Goal: Task Accomplishment & Management: Use online tool/utility

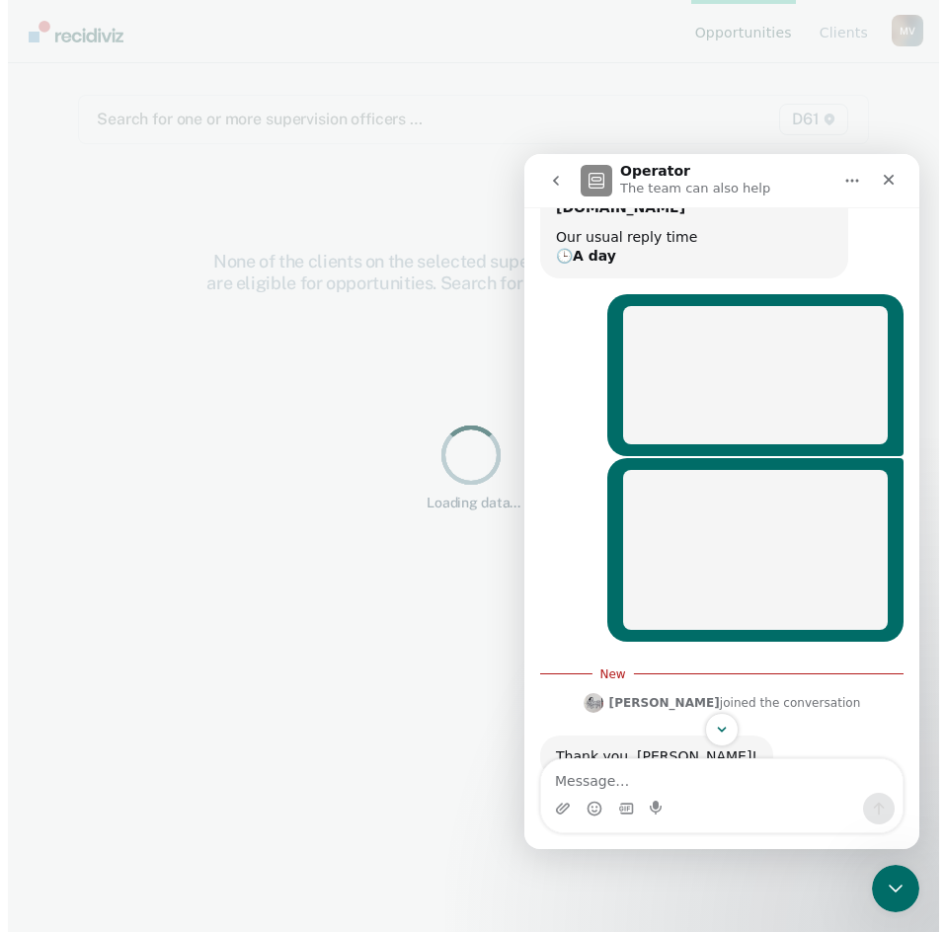
scroll to position [220, 0]
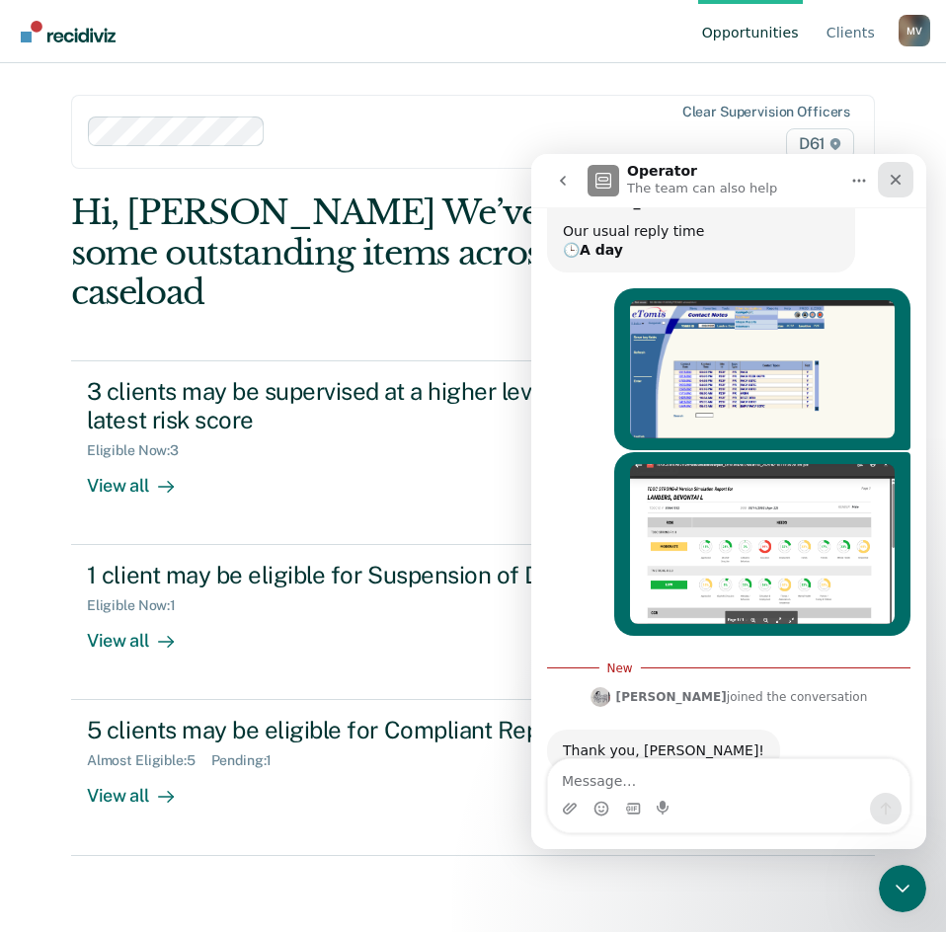
click at [893, 190] on div "Close" at bounding box center [896, 180] width 36 height 36
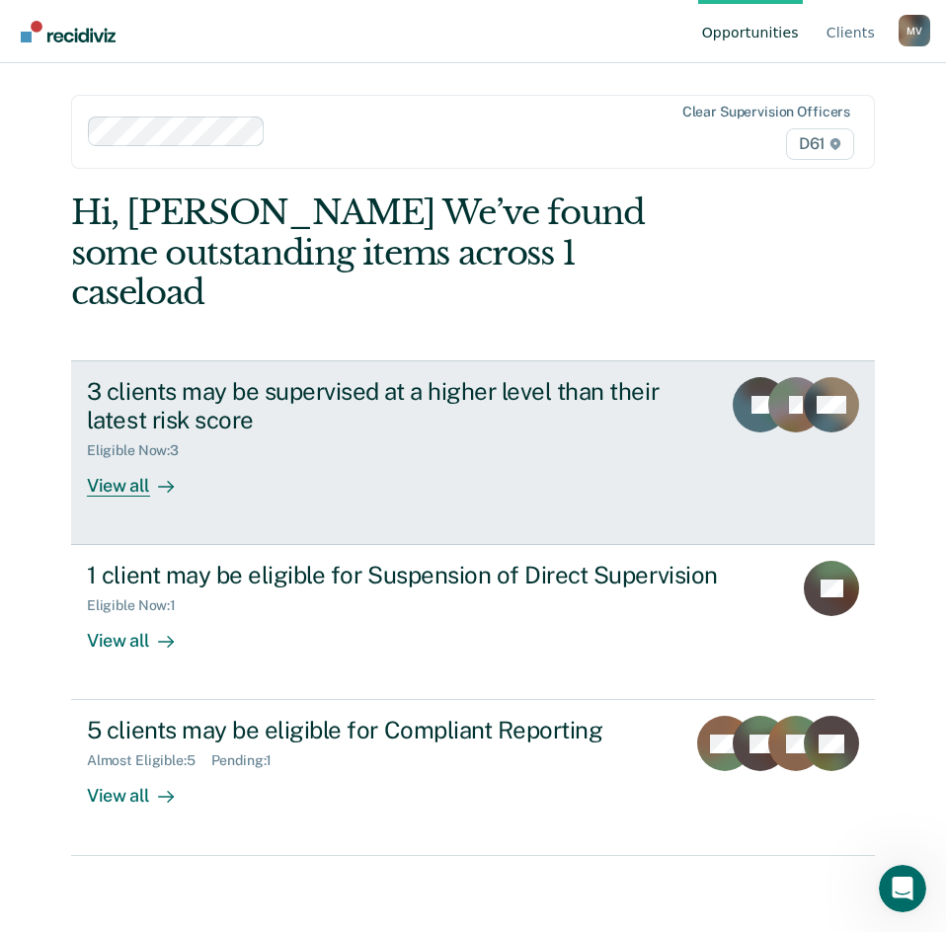
scroll to position [188, 0]
click at [350, 446] on div "3 clients may be supervised at a higher level than their latest risk score Elig…" at bounding box center [420, 437] width 666 height 120
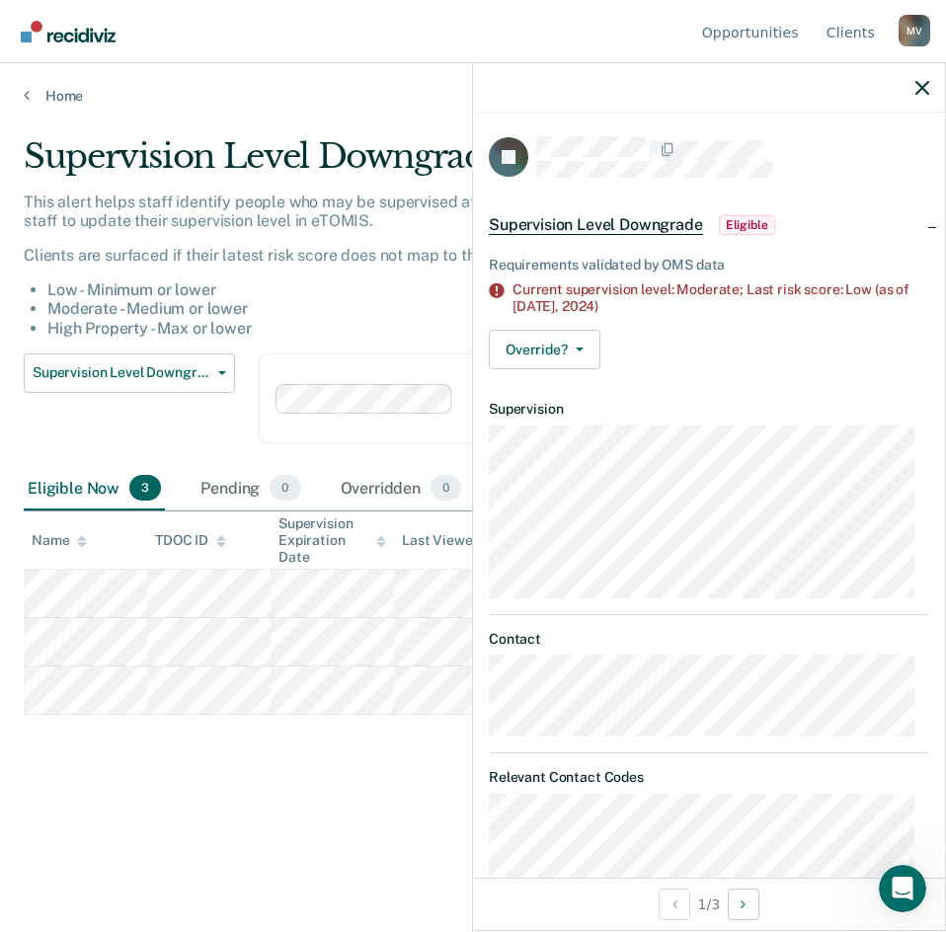
scroll to position [99, 0]
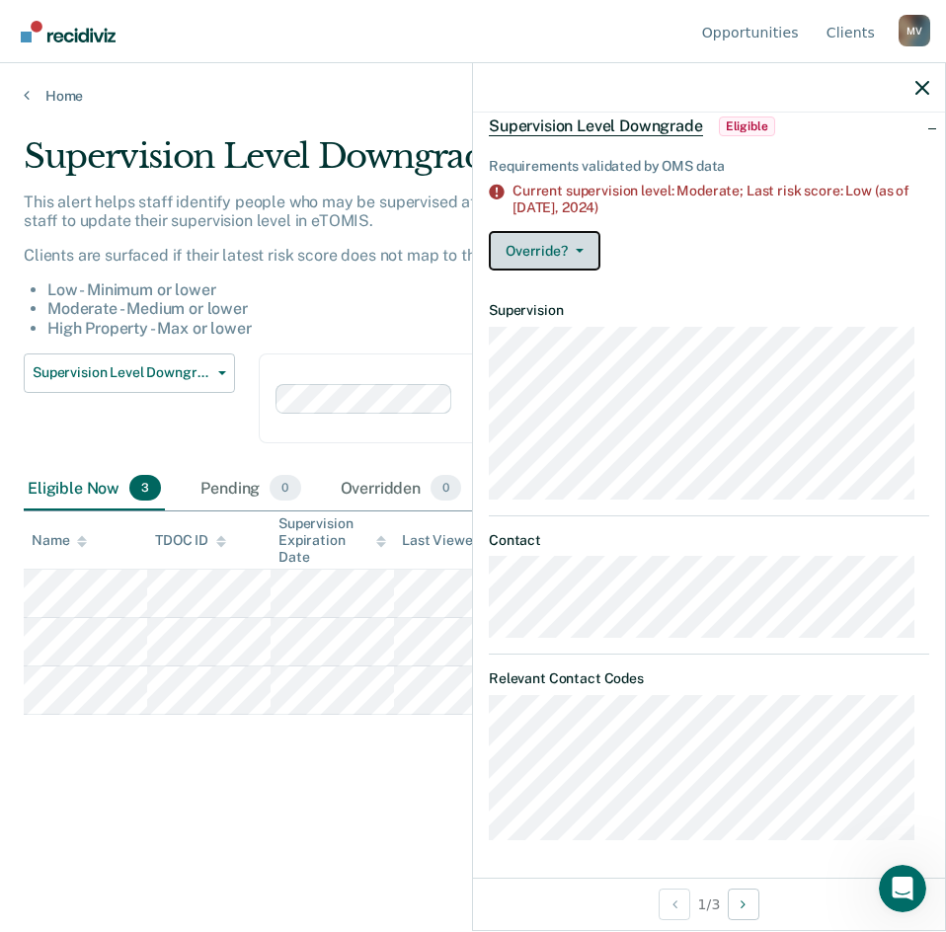
click at [585, 248] on button "Override?" at bounding box center [545, 251] width 112 height 40
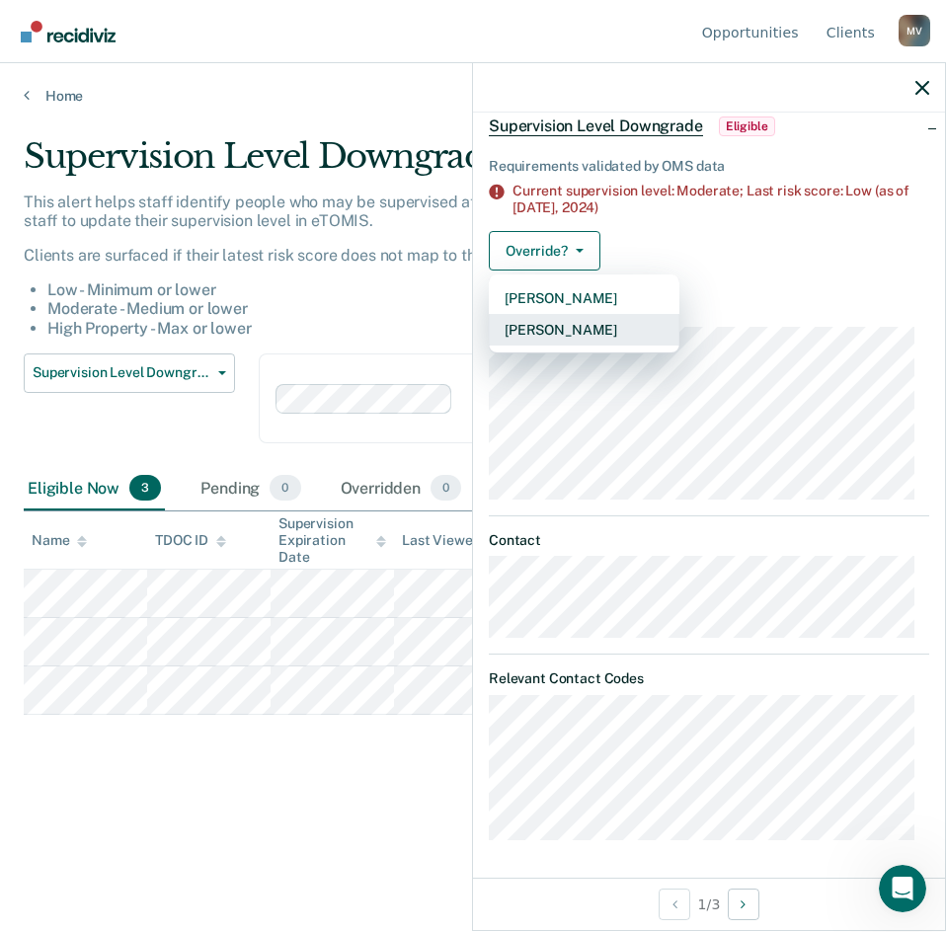
click at [567, 340] on button "[PERSON_NAME]" at bounding box center [584, 330] width 191 height 32
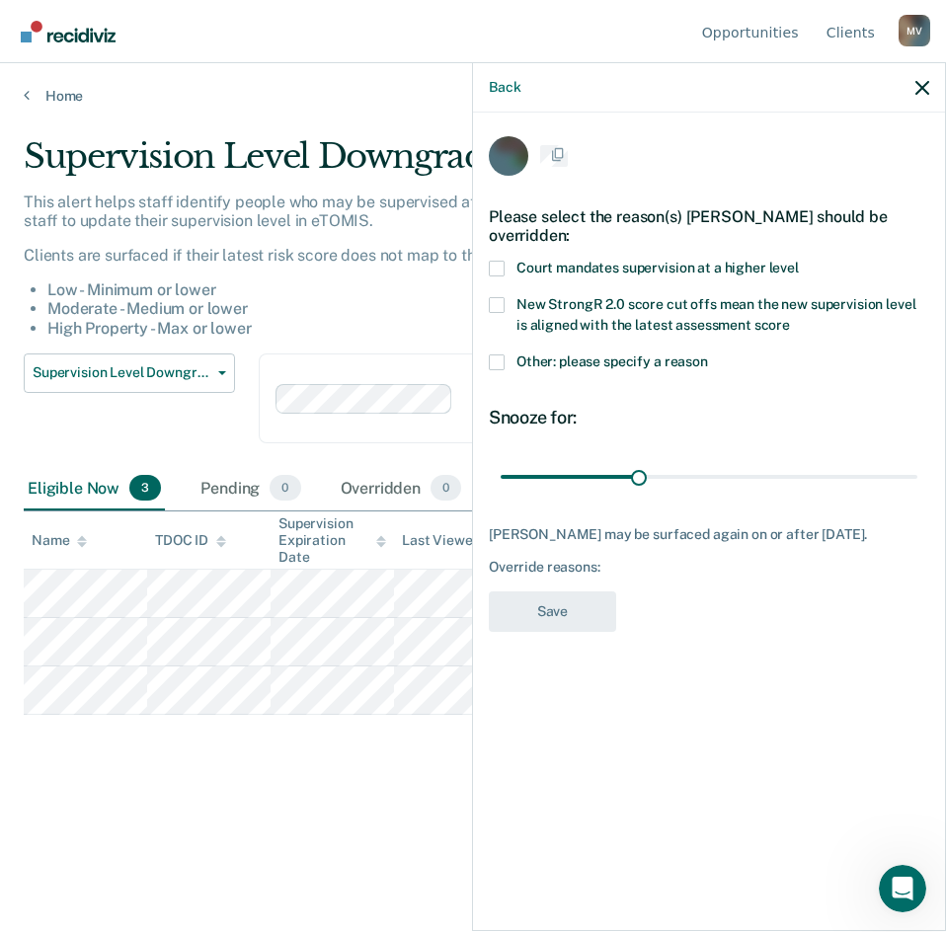
scroll to position [0, 0]
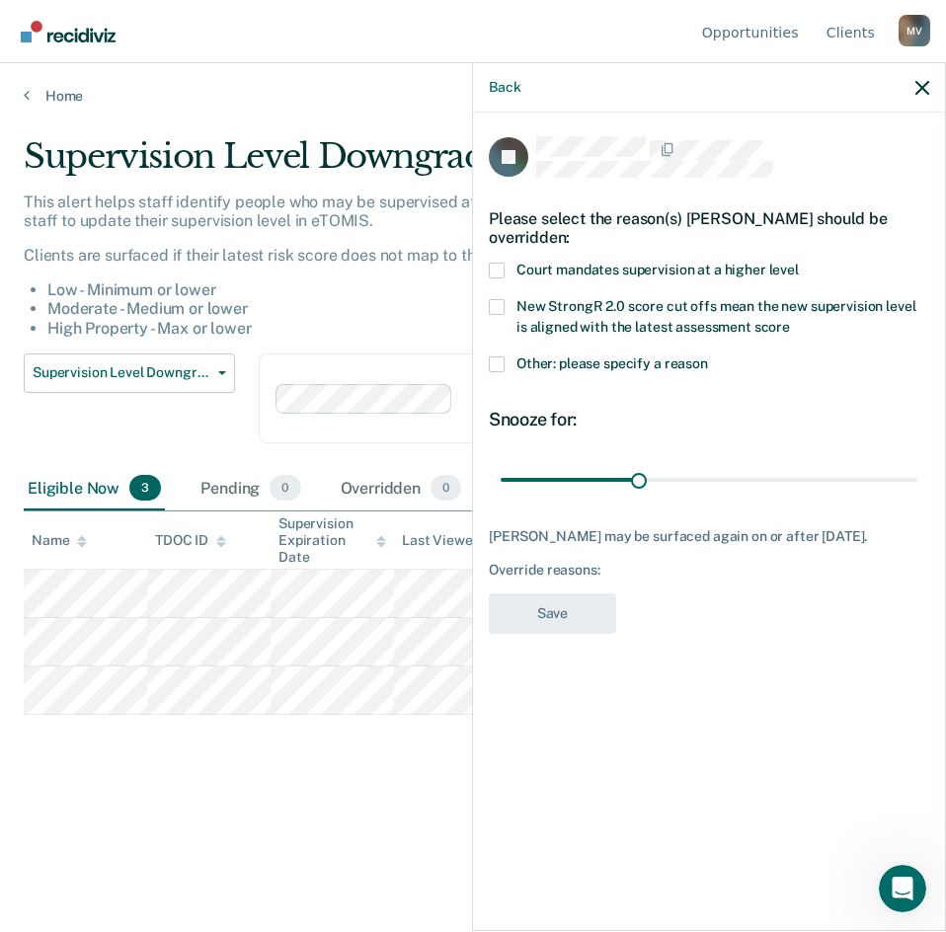
click at [633, 375] on label "Other: please specify a reason" at bounding box center [709, 367] width 441 height 21
click at [708, 357] on input "Other: please specify a reason" at bounding box center [708, 357] width 0 height 0
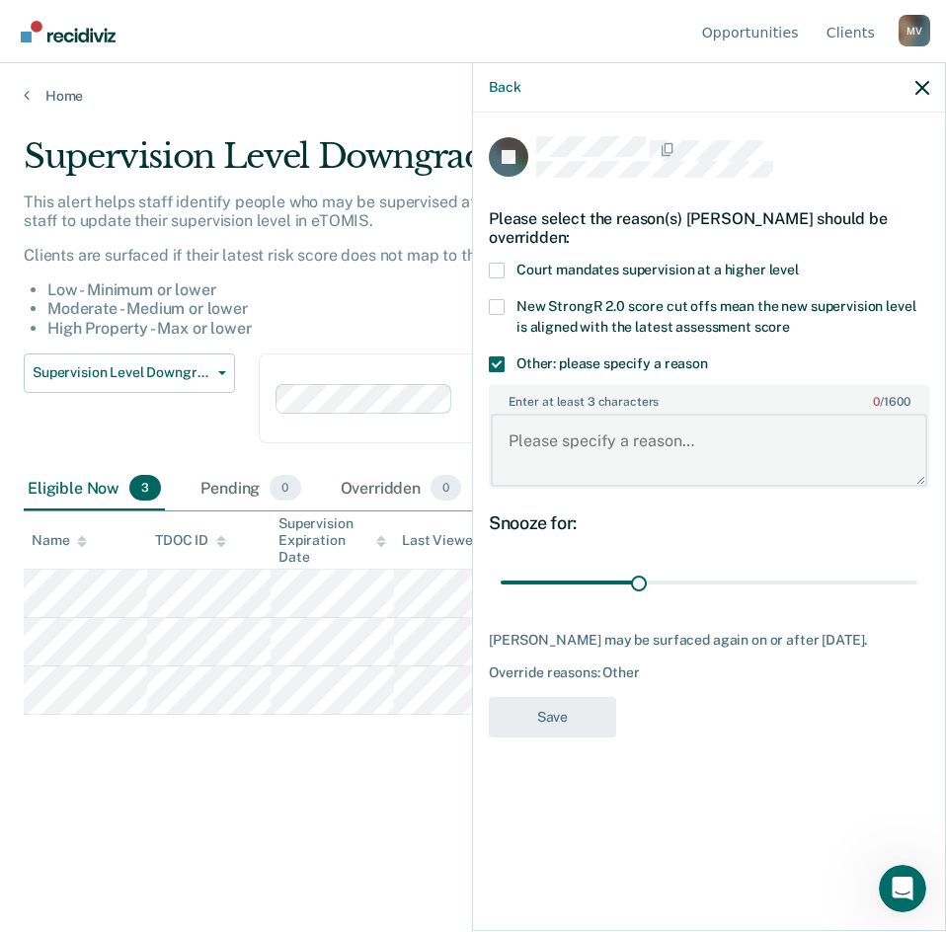
click at [597, 445] on textarea "Enter at least 3 characters 0 / 1600" at bounding box center [709, 450] width 437 height 73
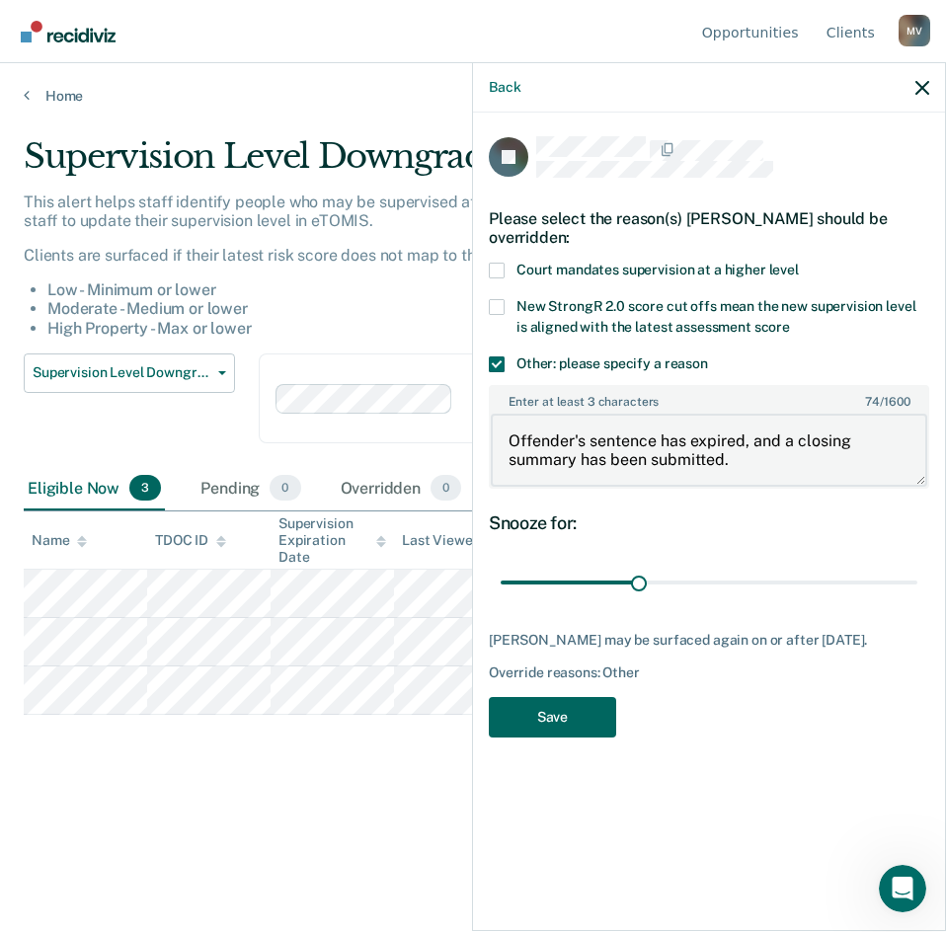
type textarea "Offender's sentence has expired, and a closing summary has been submitted."
click at [594, 701] on button "Save" at bounding box center [552, 717] width 127 height 41
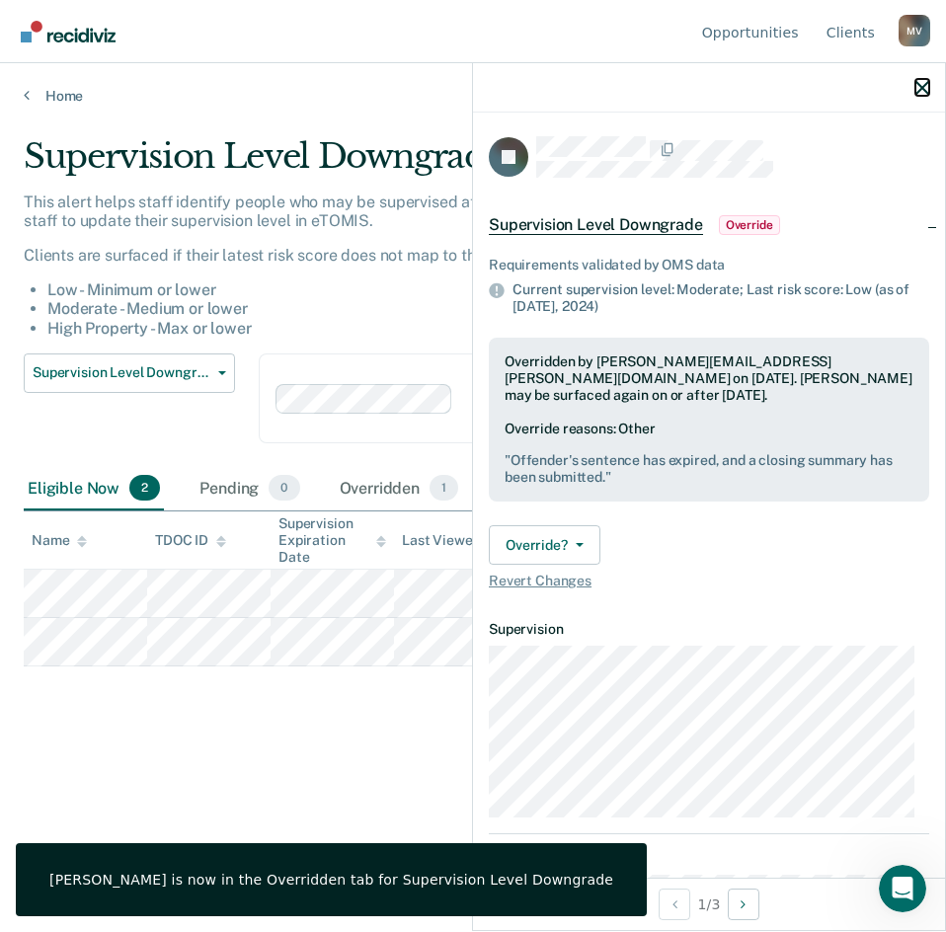
click at [921, 86] on icon "button" at bounding box center [923, 88] width 14 height 14
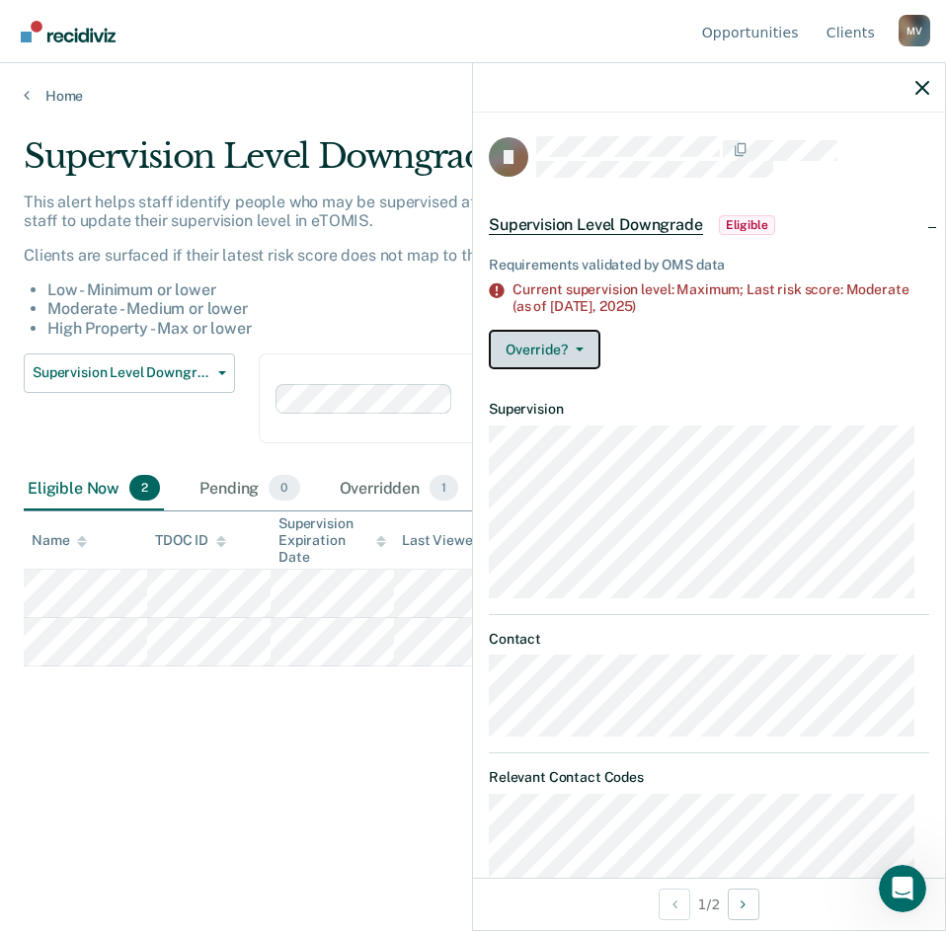
click at [540, 345] on button "Override?" at bounding box center [545, 350] width 112 height 40
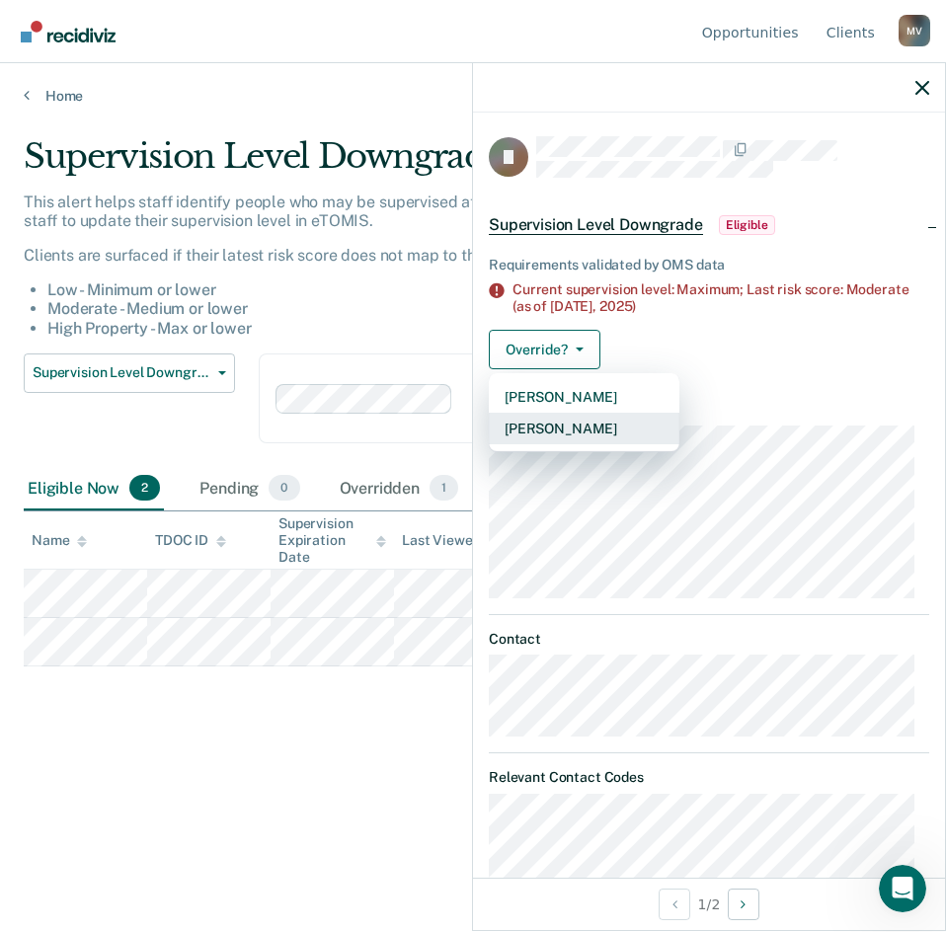
click at [548, 432] on button "[PERSON_NAME]" at bounding box center [584, 429] width 191 height 32
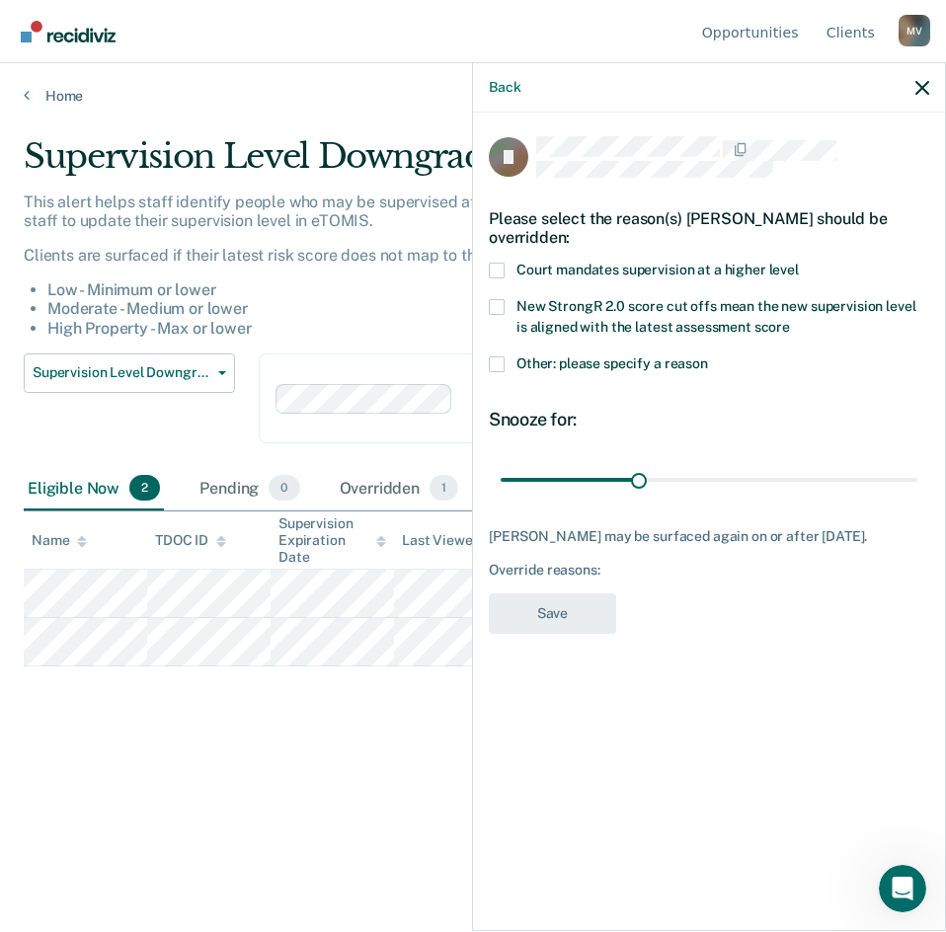
click at [545, 362] on span "Other: please specify a reason" at bounding box center [613, 364] width 192 height 16
click at [708, 357] on input "Other: please specify a reason" at bounding box center [708, 357] width 0 height 0
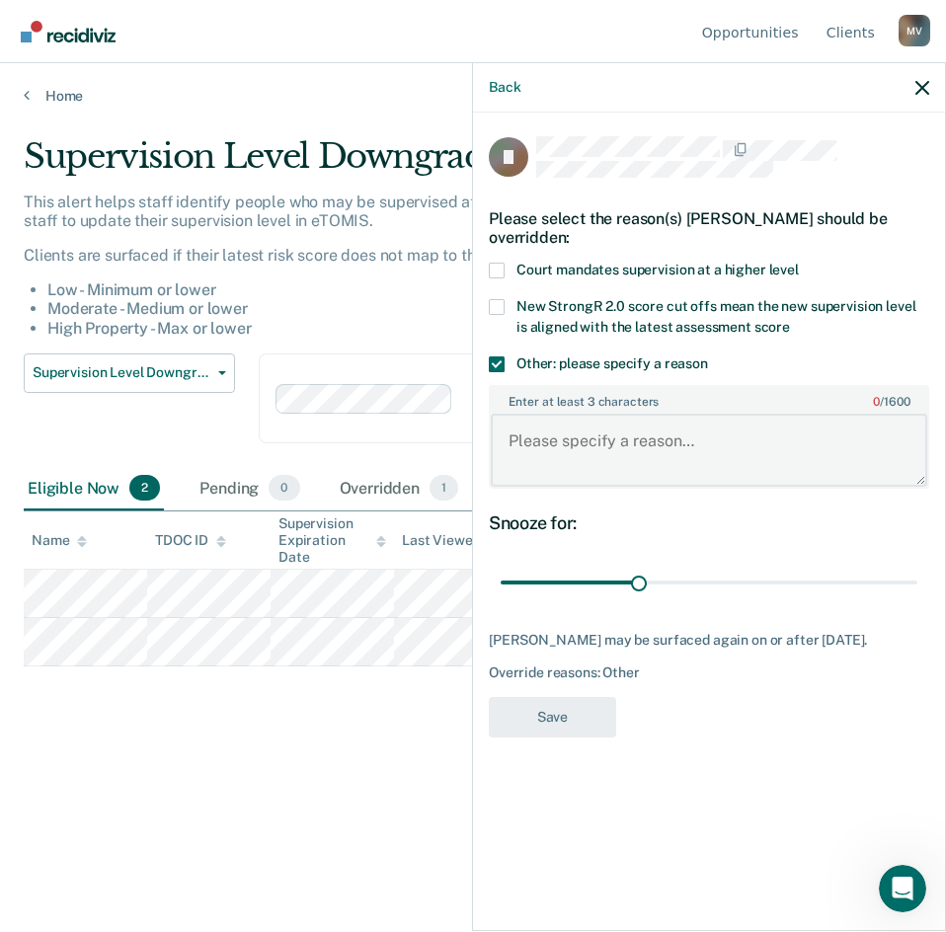
click at [567, 444] on textarea "Enter at least 3 characters 0 / 1600" at bounding box center [709, 450] width 437 height 73
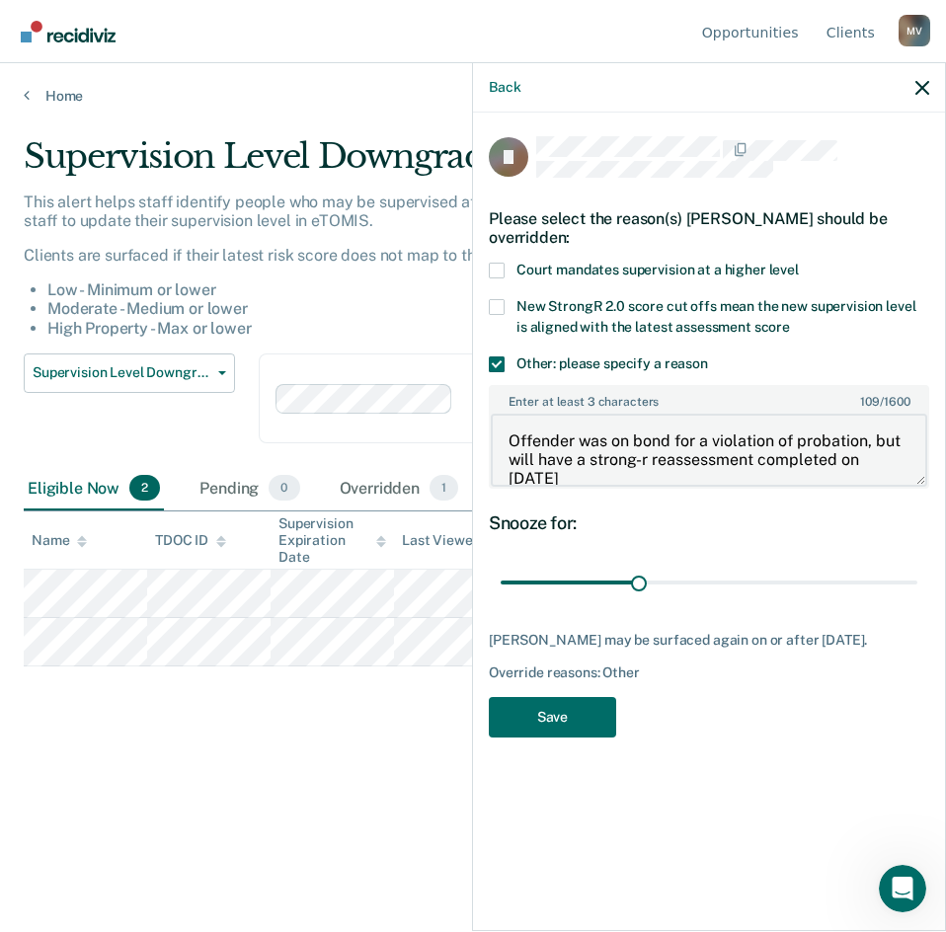
scroll to position [3, 0]
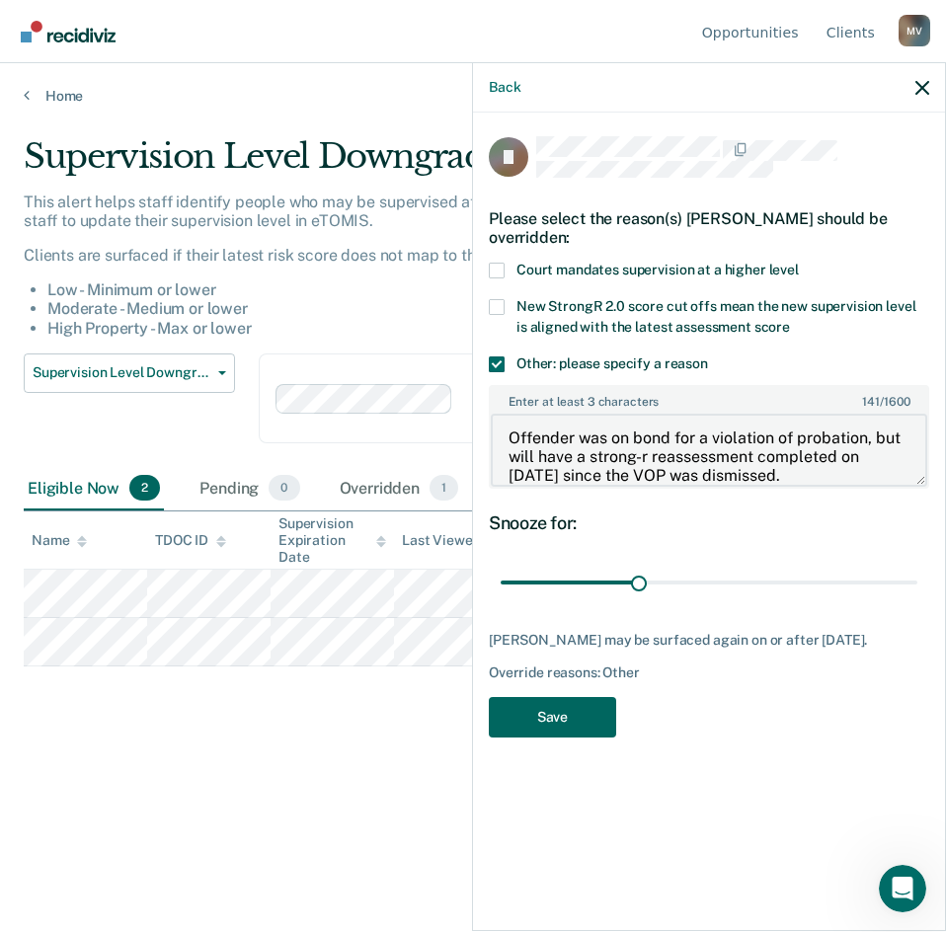
type textarea "Offender was on bond for a violation of probation, but will have a strong-r rea…"
click at [591, 738] on button "Save" at bounding box center [552, 717] width 127 height 41
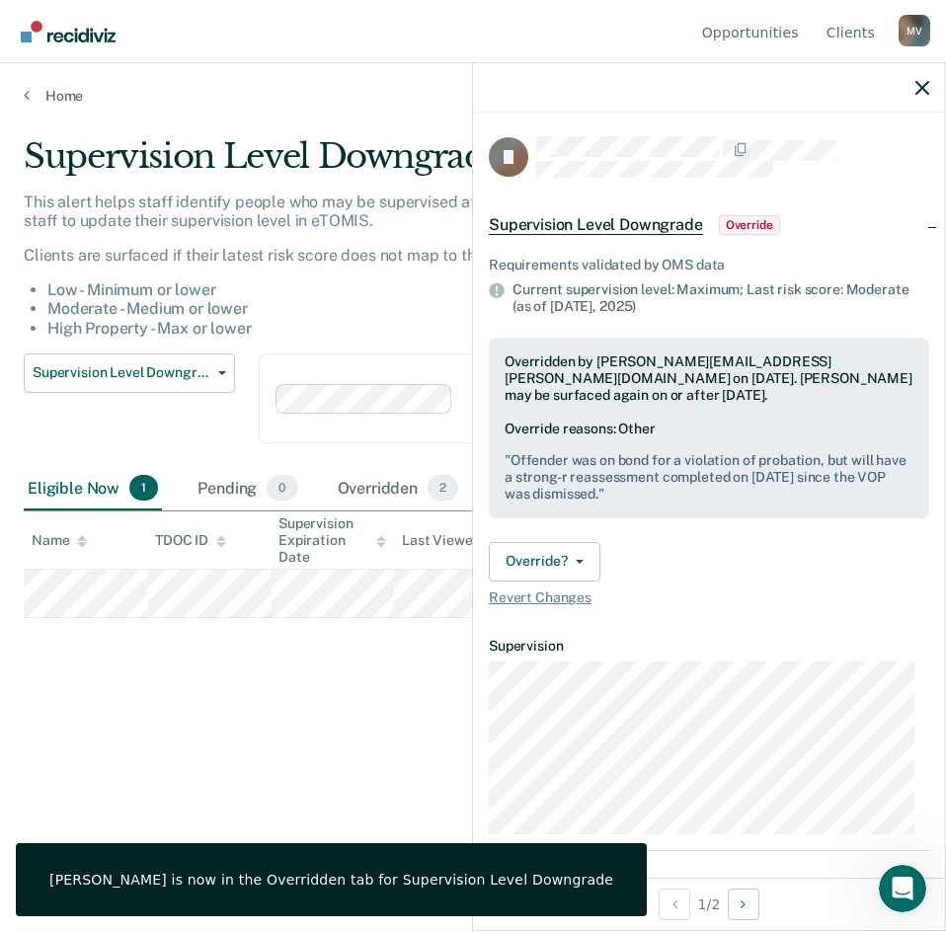
click at [364, 765] on div "Supervision Level Downgrade This alert helps staff identify people who may be s…" at bounding box center [473, 460] width 899 height 648
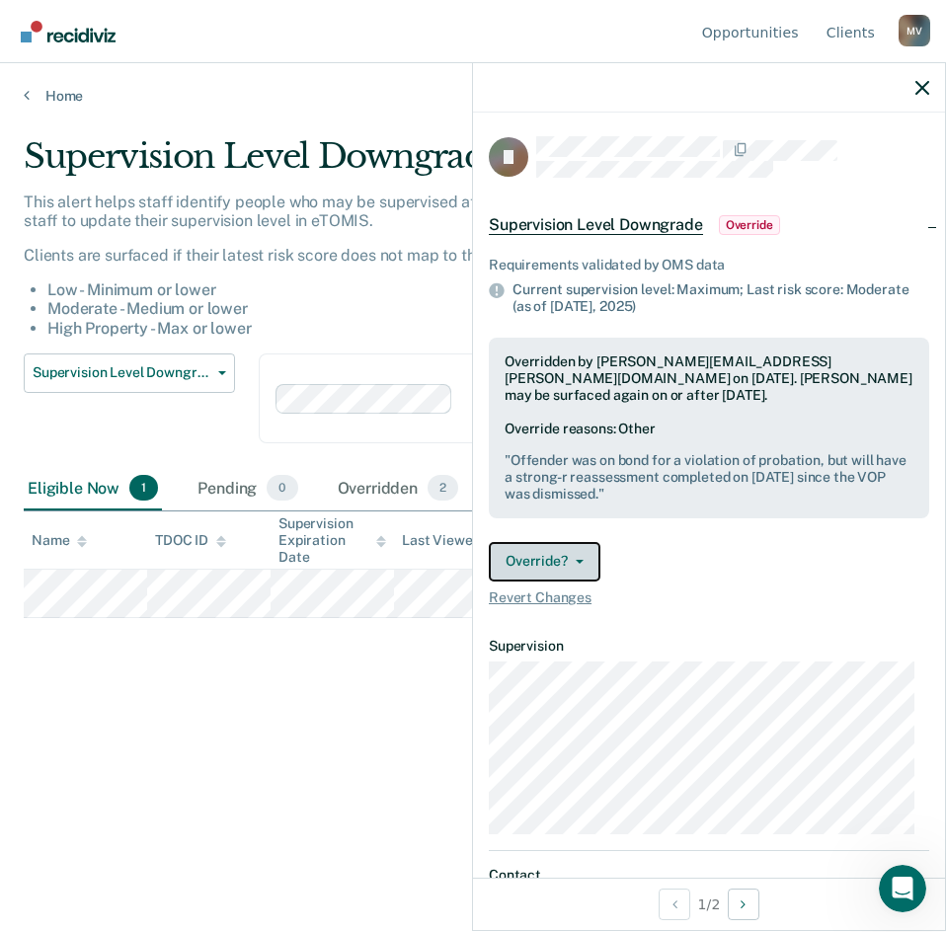
click at [551, 559] on button "Override?" at bounding box center [545, 562] width 112 height 40
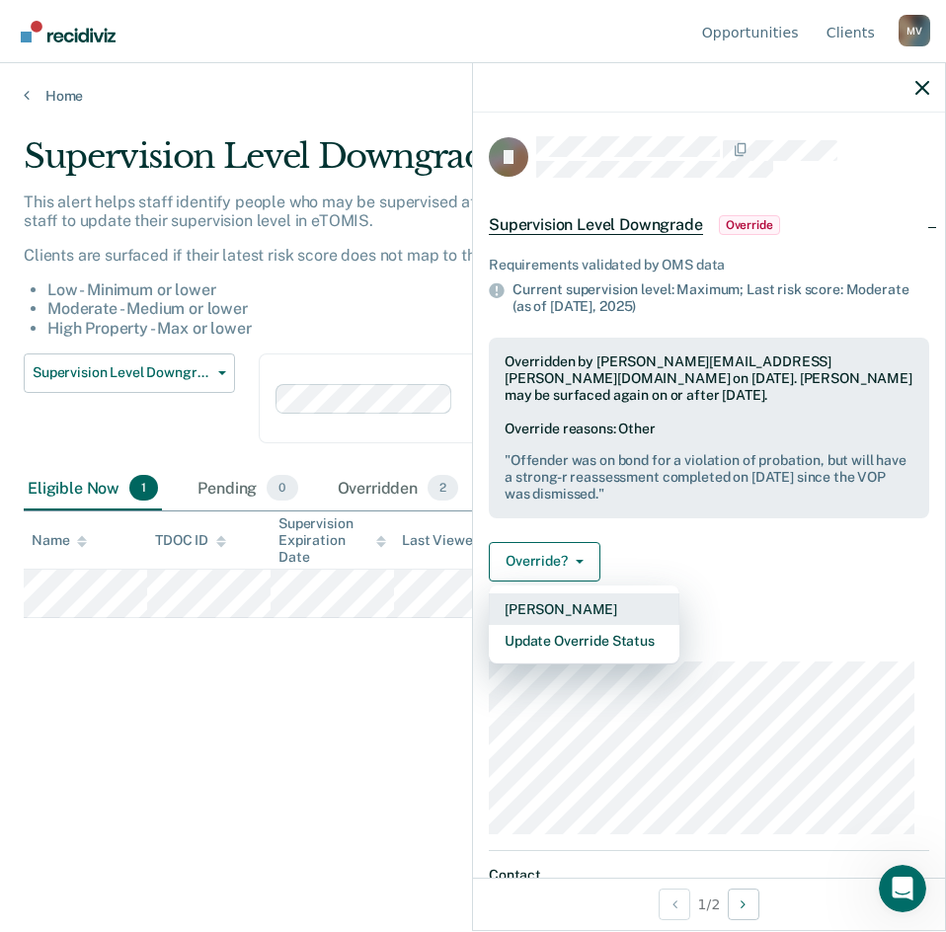
click at [607, 615] on button "[PERSON_NAME]" at bounding box center [584, 610] width 191 height 32
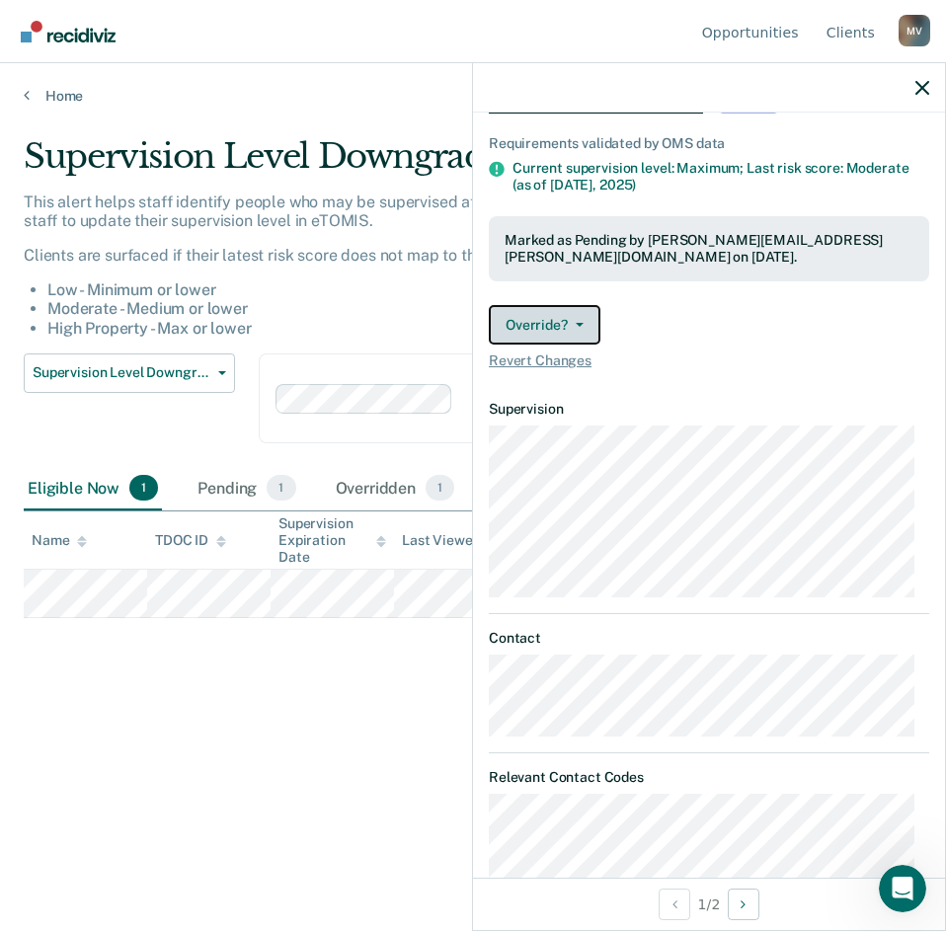
scroll to position [0, 0]
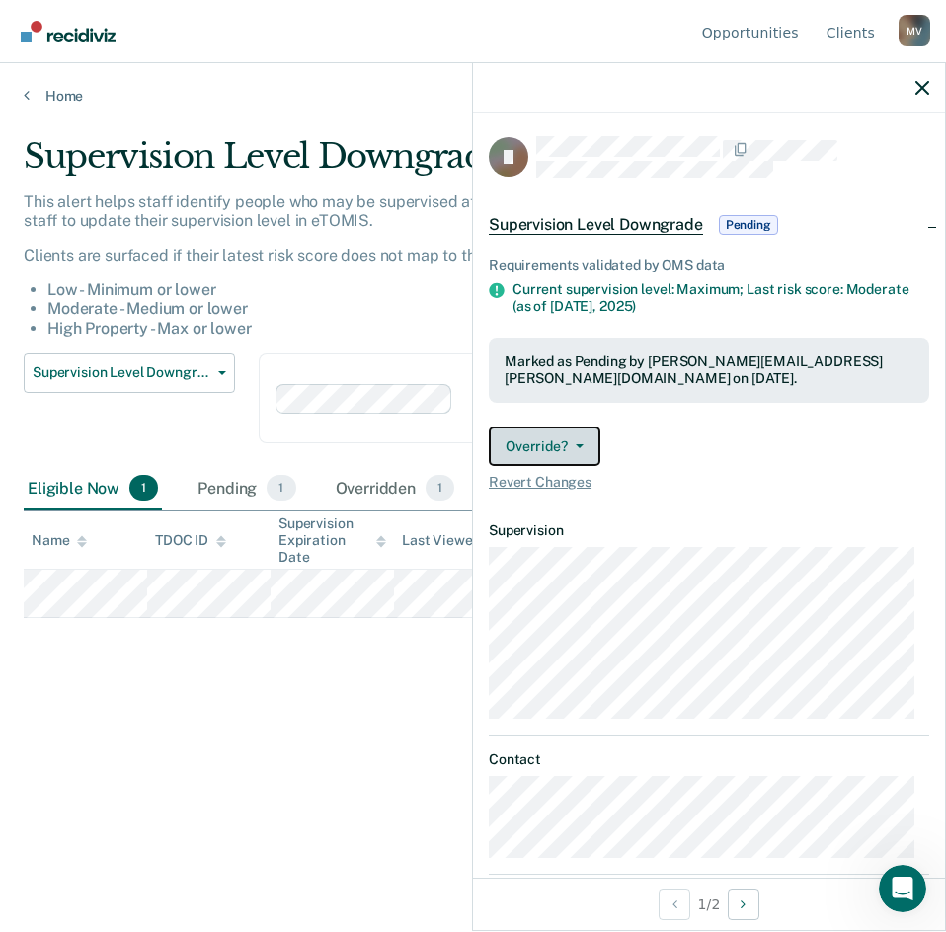
click at [580, 433] on button "Override?" at bounding box center [545, 447] width 112 height 40
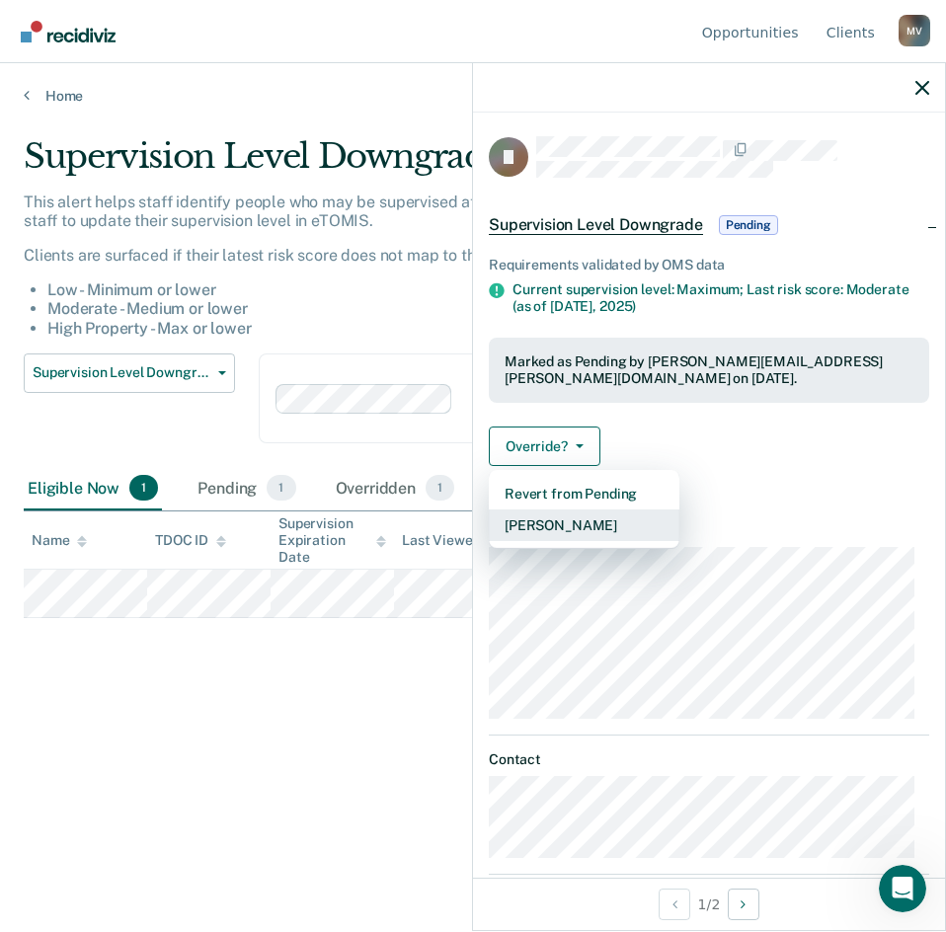
click at [606, 507] on div "Revert from Pending [PERSON_NAME]" at bounding box center [584, 509] width 191 height 79
click at [606, 513] on button "[PERSON_NAME]" at bounding box center [584, 526] width 191 height 32
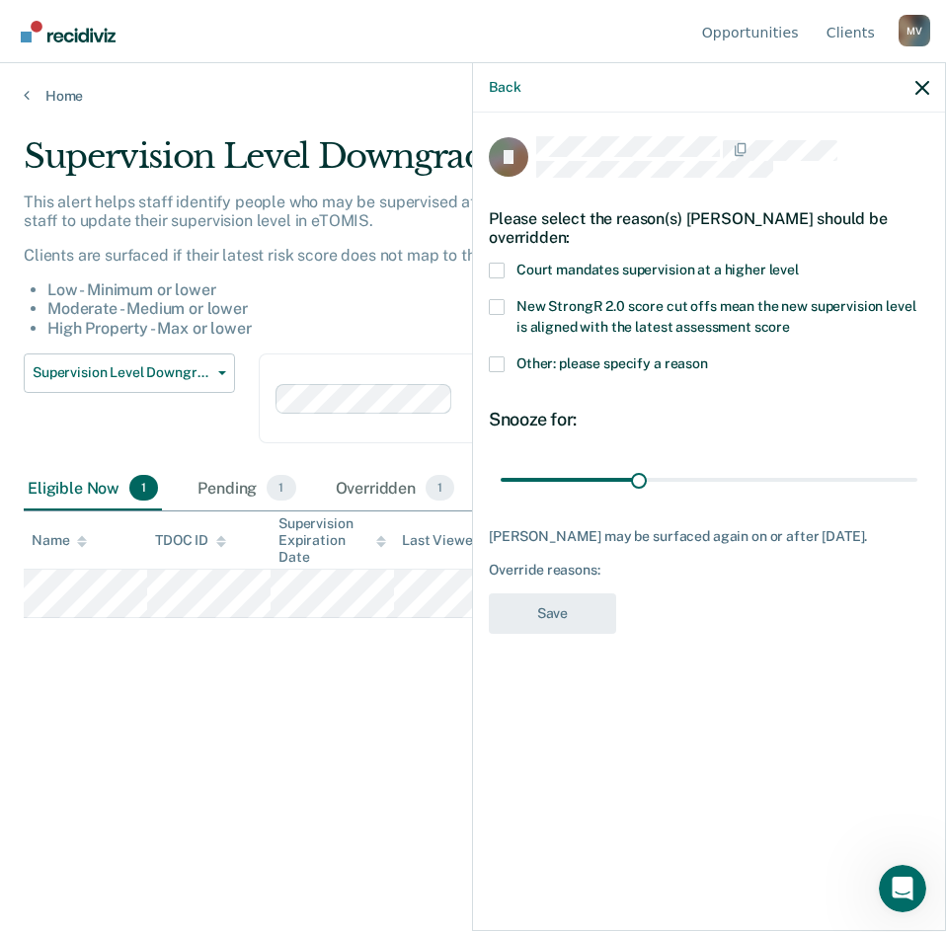
click at [586, 361] on span "Other: please specify a reason" at bounding box center [613, 364] width 192 height 16
click at [708, 357] on input "Other: please specify a reason" at bounding box center [708, 357] width 0 height 0
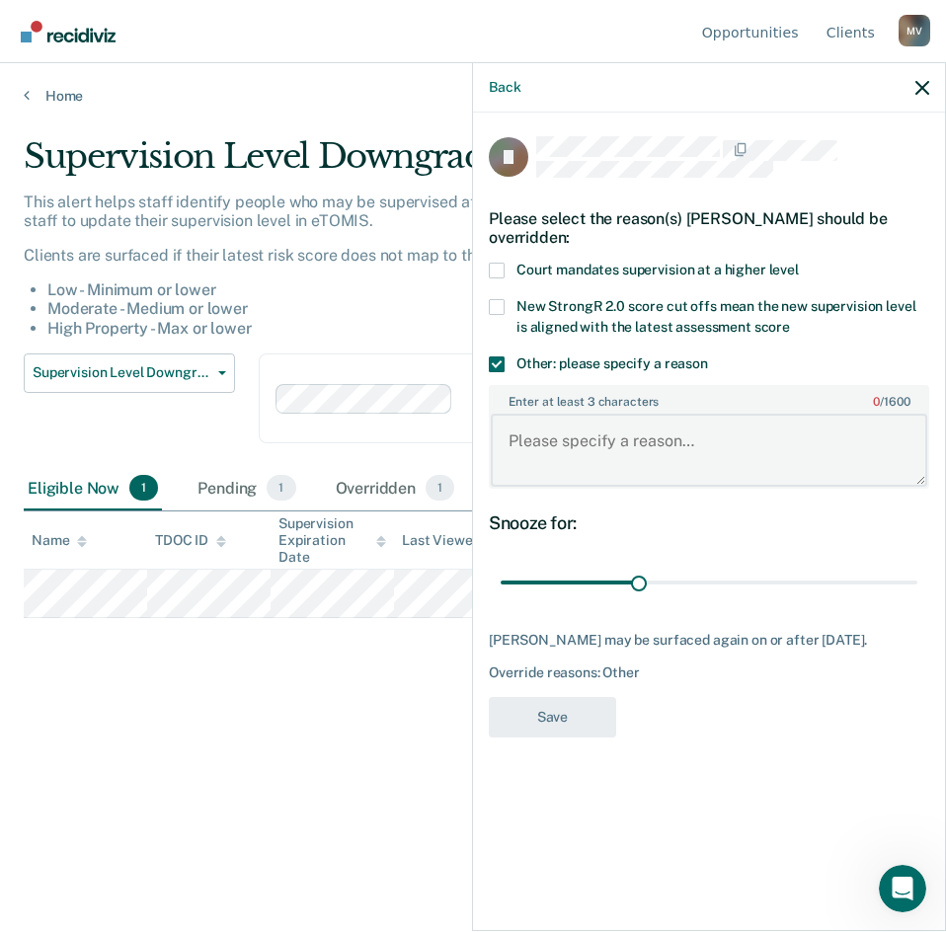
click at [574, 443] on textarea "Enter at least 3 characters 0 / 1600" at bounding box center [709, 450] width 437 height 73
click at [930, 94] on div "Back" at bounding box center [709, 87] width 472 height 49
click at [930, 90] on div "Back" at bounding box center [709, 87] width 472 height 49
click at [928, 87] on icon "button" at bounding box center [923, 88] width 14 height 14
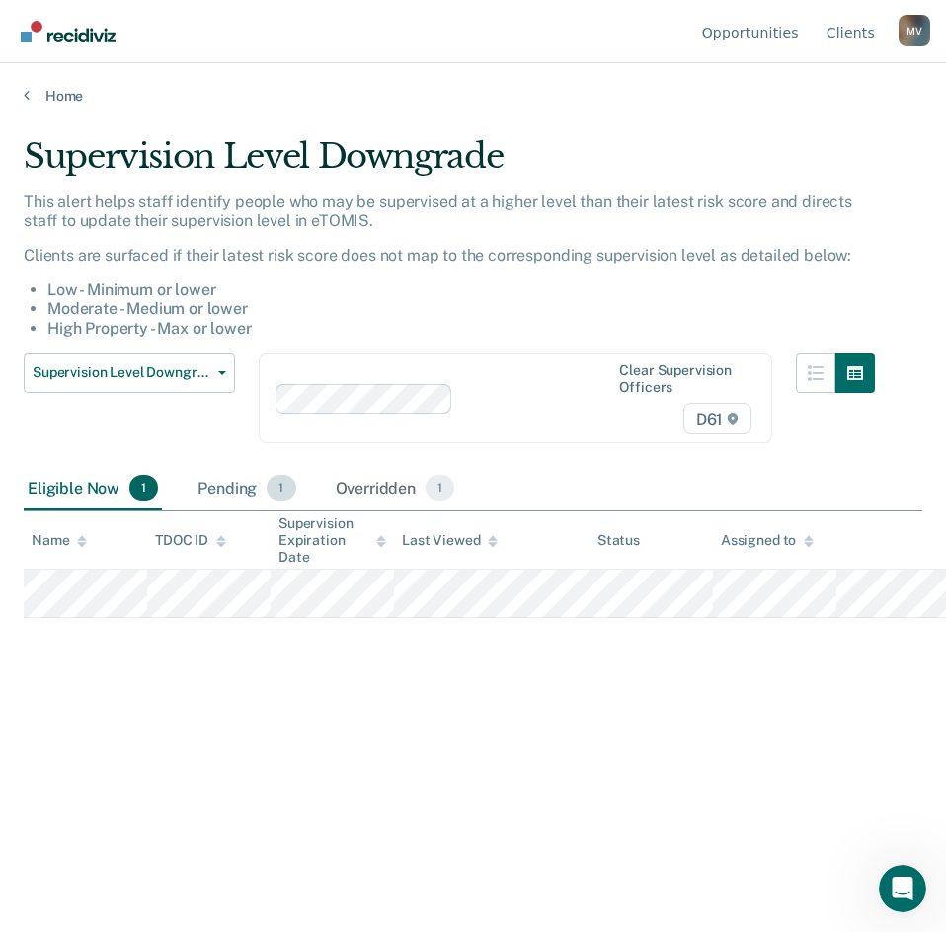
click at [271, 483] on span "1" at bounding box center [281, 488] width 29 height 26
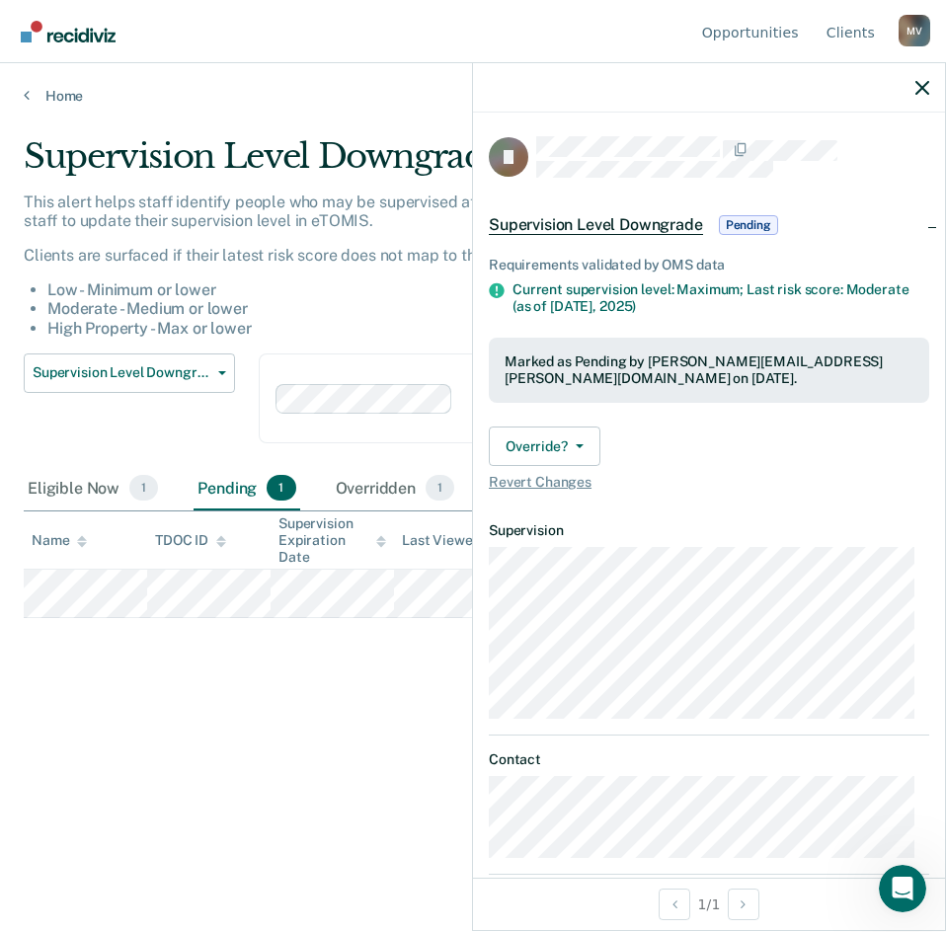
click at [768, 217] on span "Pending" at bounding box center [748, 225] width 59 height 20
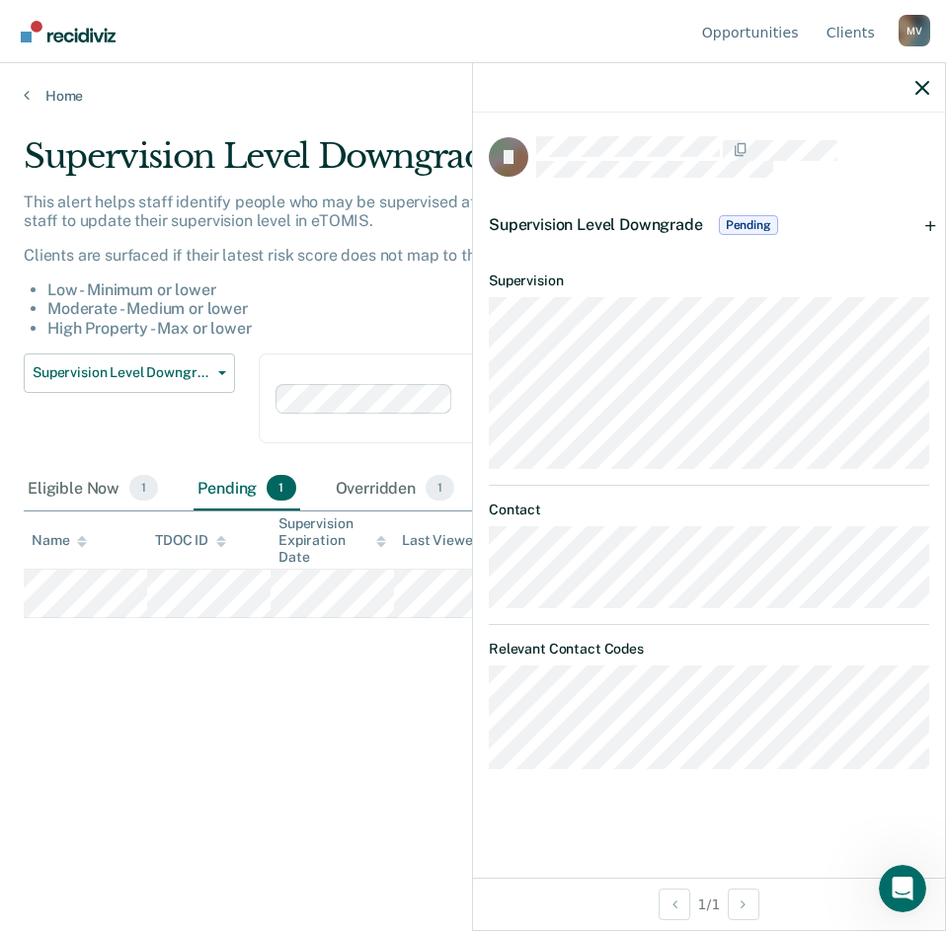
click at [718, 213] on div "Supervision Level Downgrade Pending" at bounding box center [635, 225] width 293 height 32
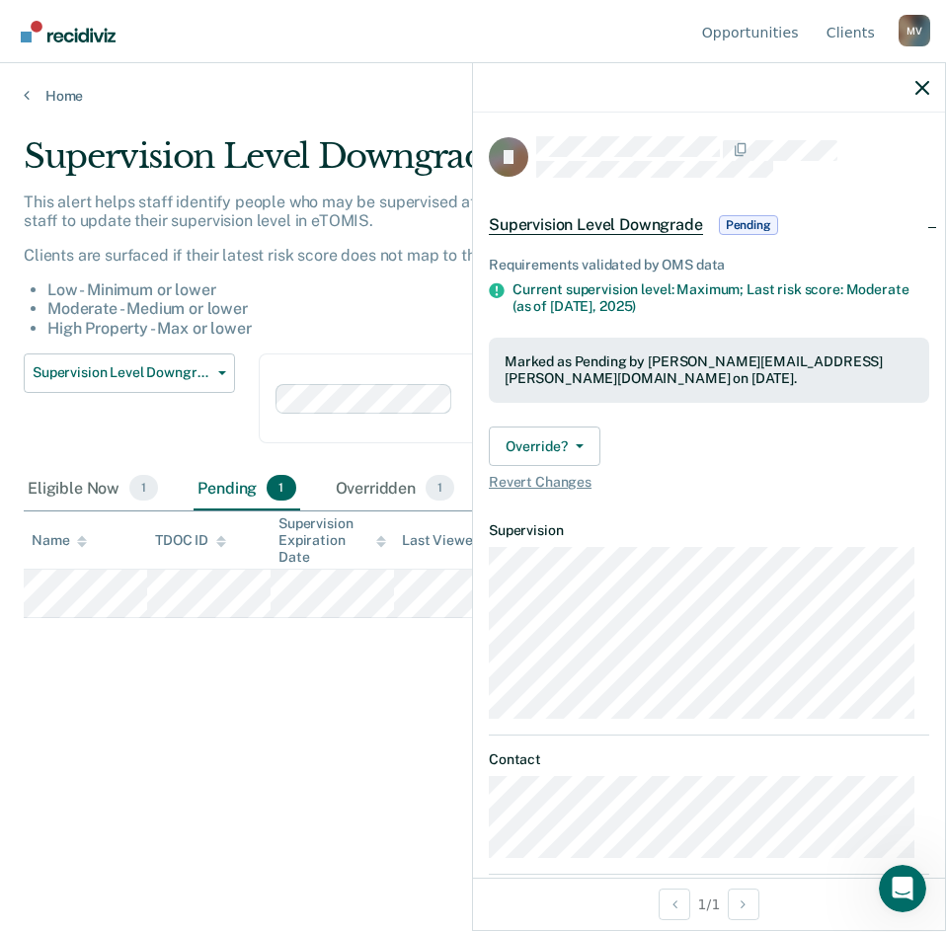
click at [272, 701] on div "Supervision Level Downgrade This alert helps staff identify people who may be s…" at bounding box center [473, 460] width 899 height 648
click at [407, 482] on div "Overridden 1" at bounding box center [395, 488] width 127 height 43
click at [121, 498] on div "Eligible Now 1" at bounding box center [93, 488] width 138 height 43
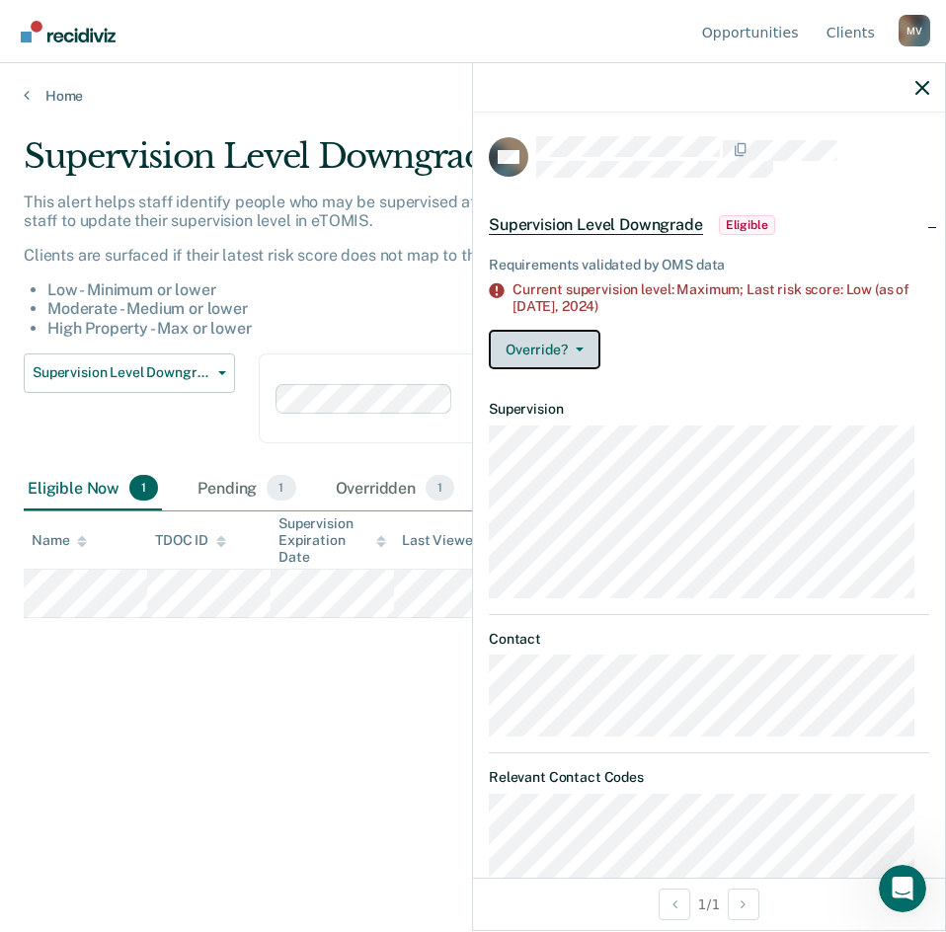
click at [552, 358] on button "Override?" at bounding box center [545, 350] width 112 height 40
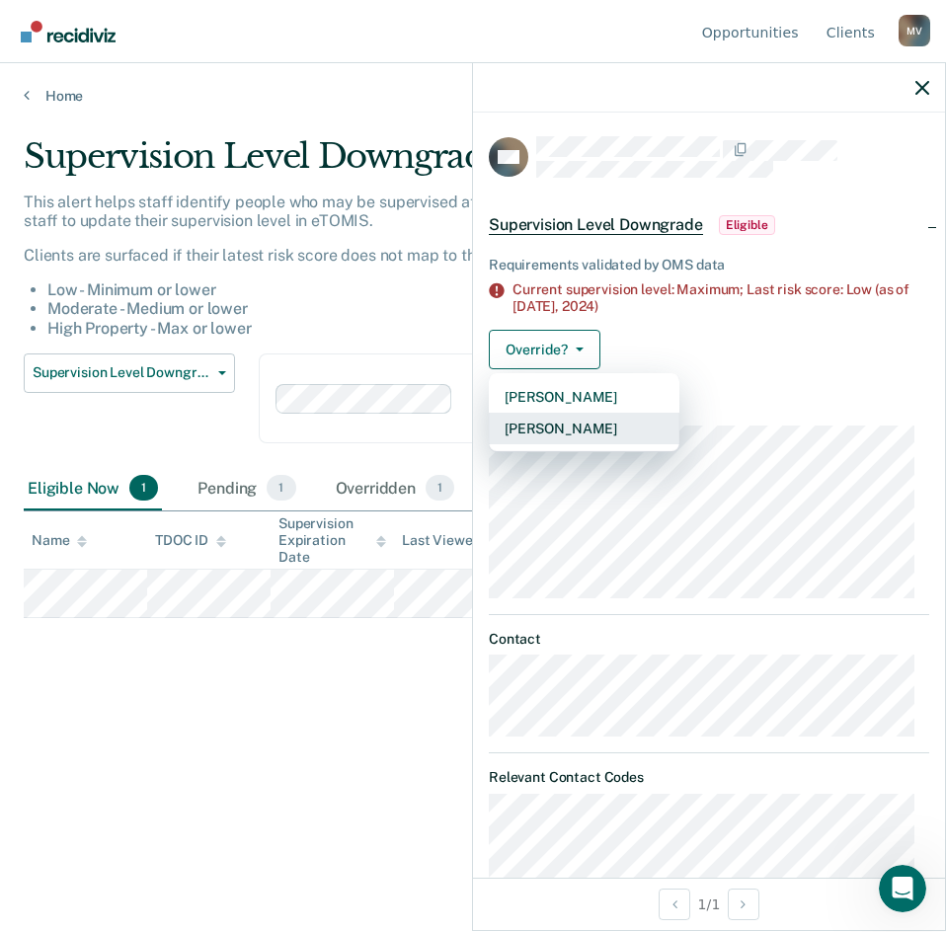
click at [582, 428] on button "[PERSON_NAME]" at bounding box center [584, 429] width 191 height 32
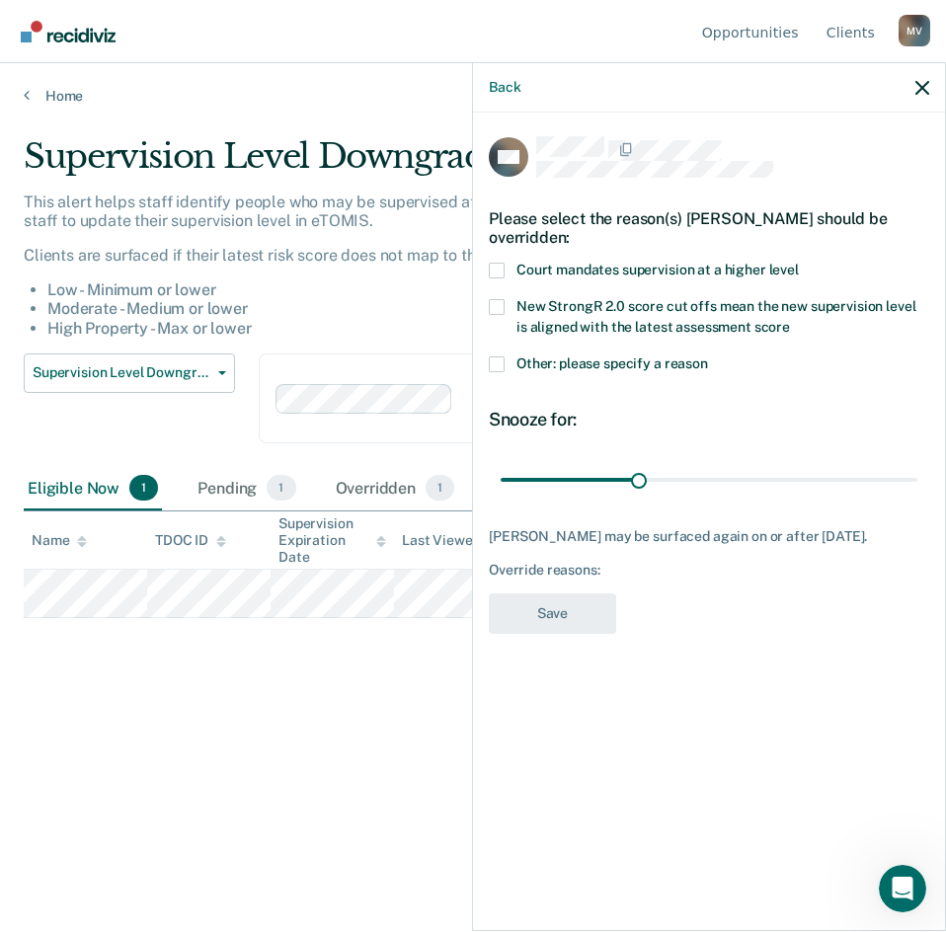
click at [614, 356] on span "Other: please specify a reason" at bounding box center [613, 364] width 192 height 16
click at [708, 357] on input "Other: please specify a reason" at bounding box center [708, 357] width 0 height 0
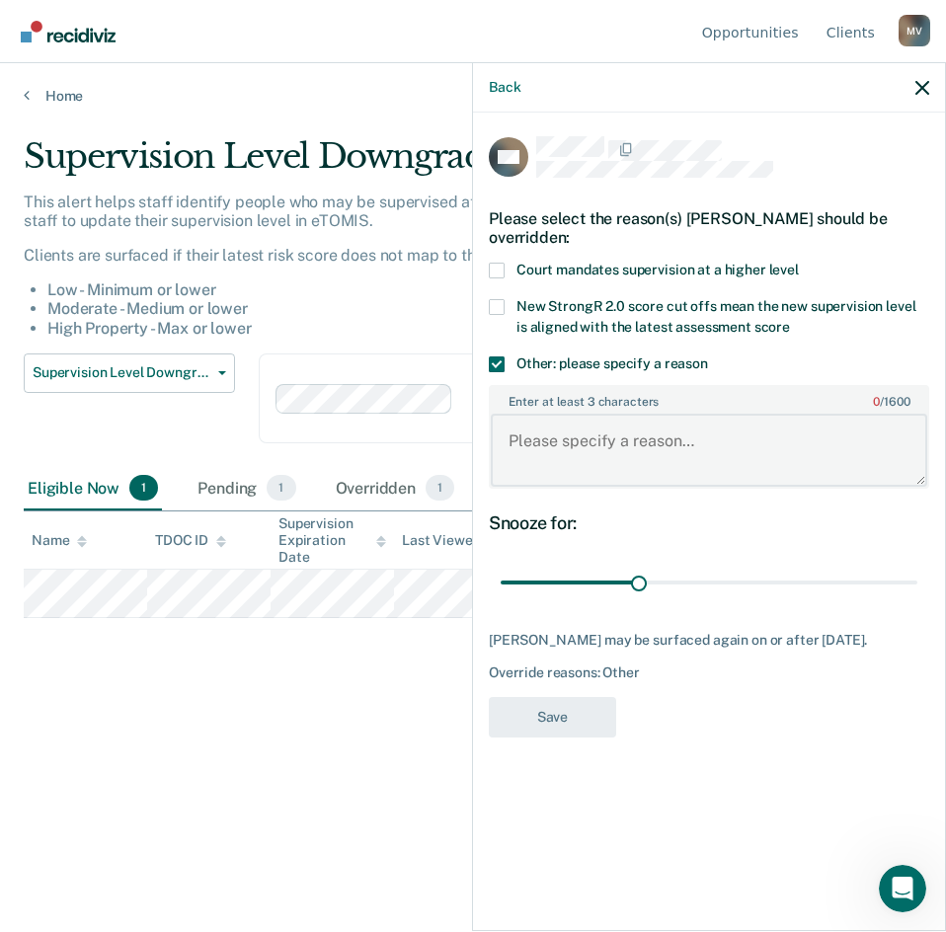
click at [638, 433] on textarea "Enter at least 3 characters 0 / 1600" at bounding box center [709, 450] width 437 height 73
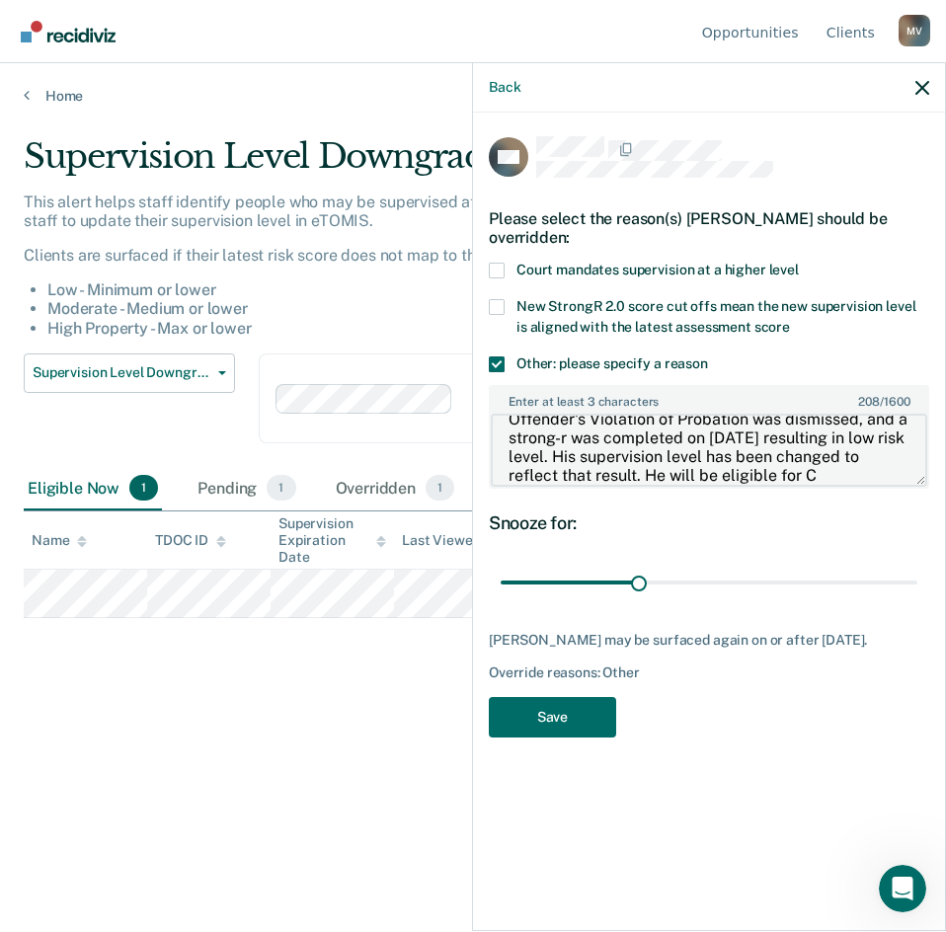
scroll to position [41, 0]
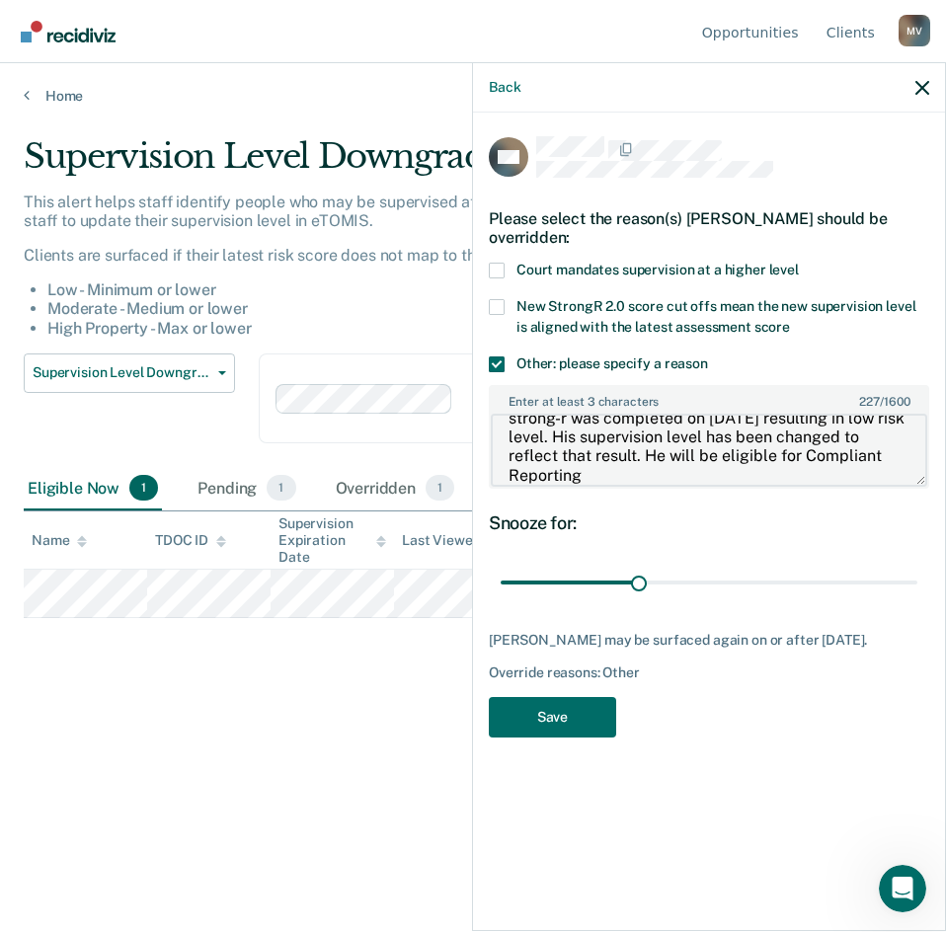
click at [767, 461] on textarea "Offender's Violation of Probation was dismissed, and a strong-r was completed o…" at bounding box center [709, 450] width 437 height 73
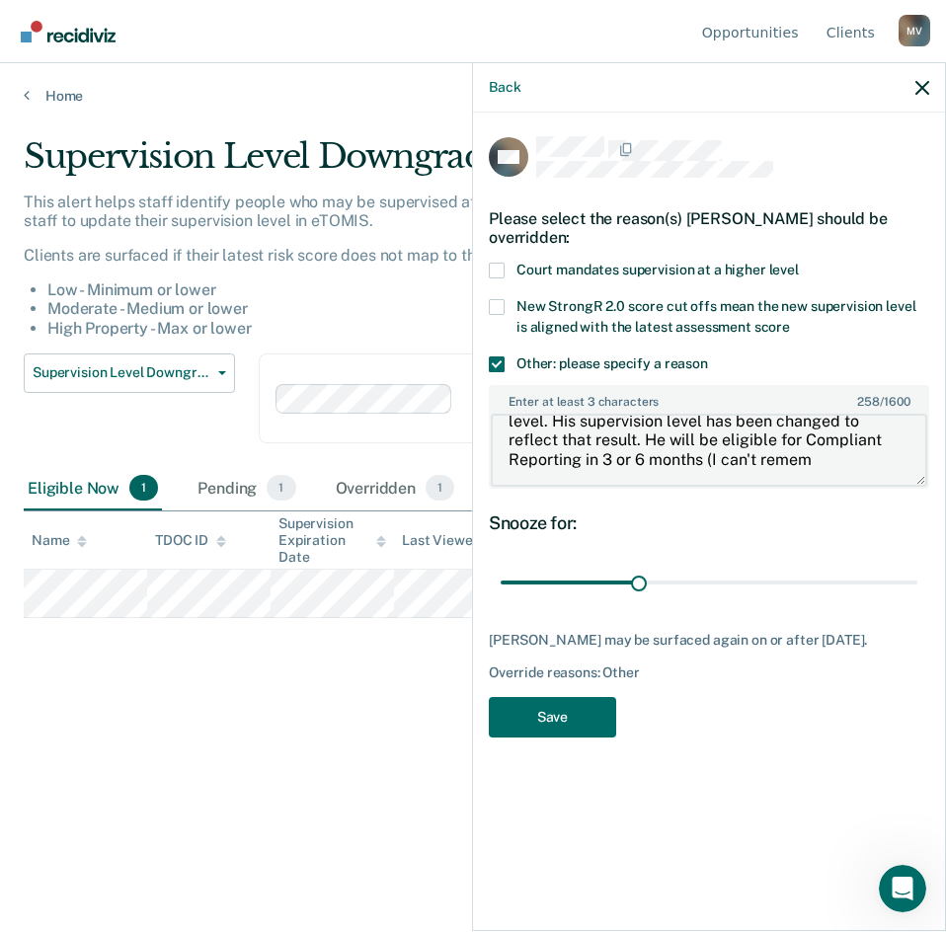
scroll to position [57, 0]
type textarea "Offender's Violation of Probation was dismissed, and a strong-r was completed o…"
drag, startPoint x: 644, startPoint y: 574, endPoint x: 918, endPoint y: 561, distance: 273.9
type input "90"
click at [918, 566] on input "range" at bounding box center [709, 583] width 417 height 35
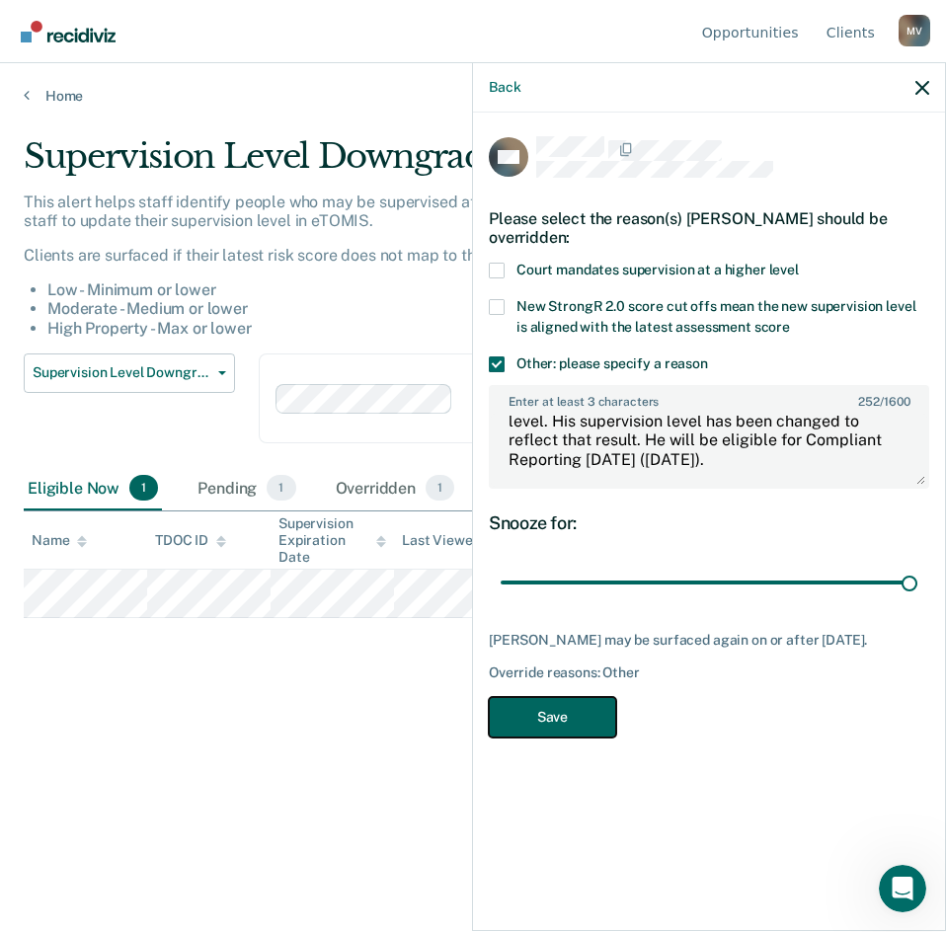
click at [586, 697] on button "Save" at bounding box center [552, 717] width 127 height 41
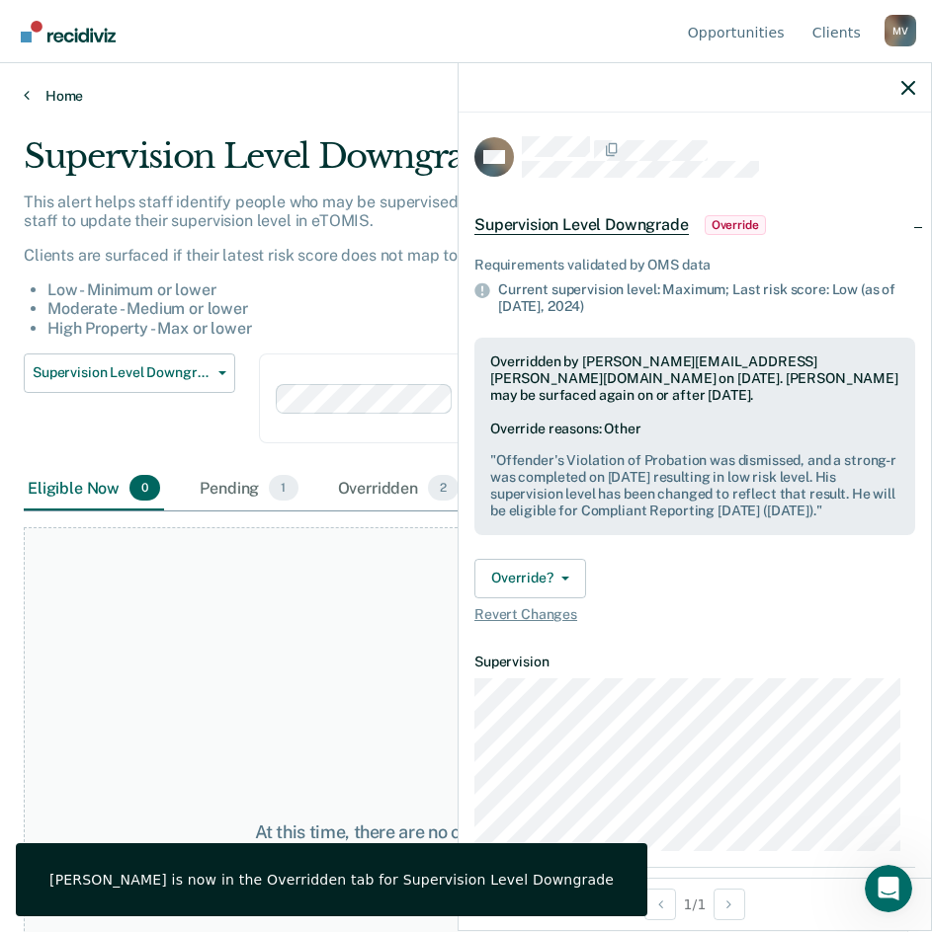
click at [48, 92] on link "Home" at bounding box center [466, 96] width 884 height 18
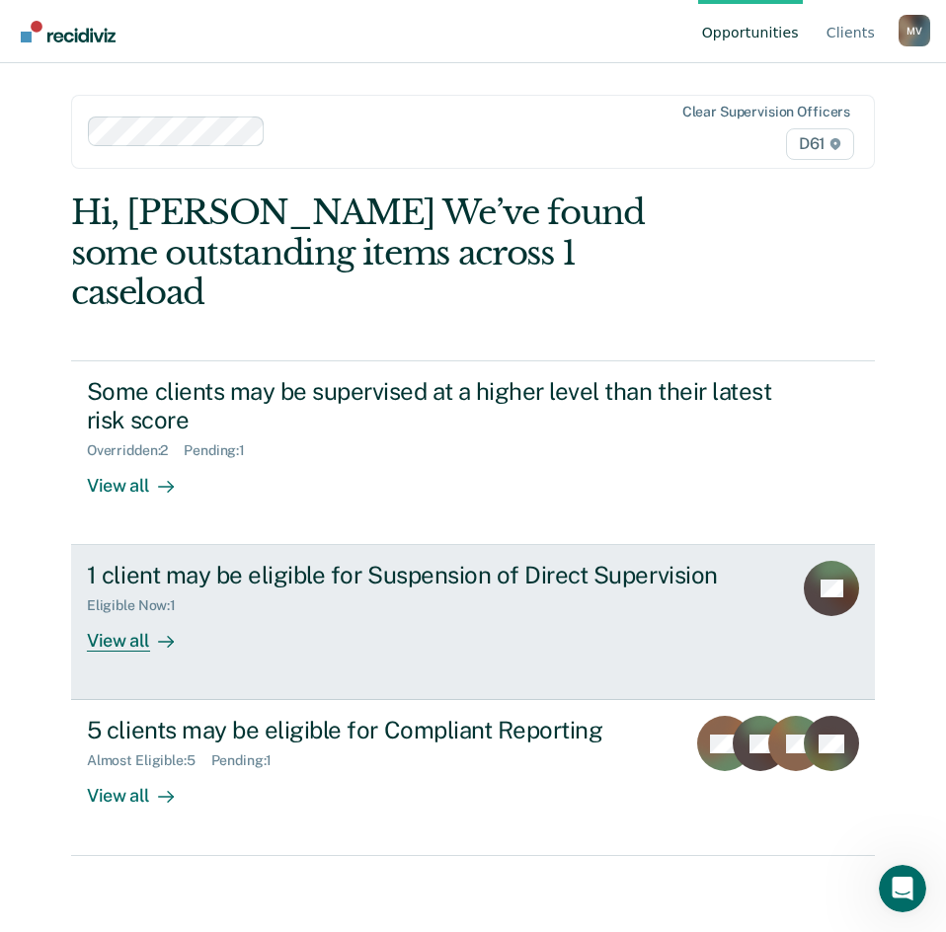
click at [384, 590] on div "Eligible Now : 1" at bounding box center [431, 602] width 689 height 25
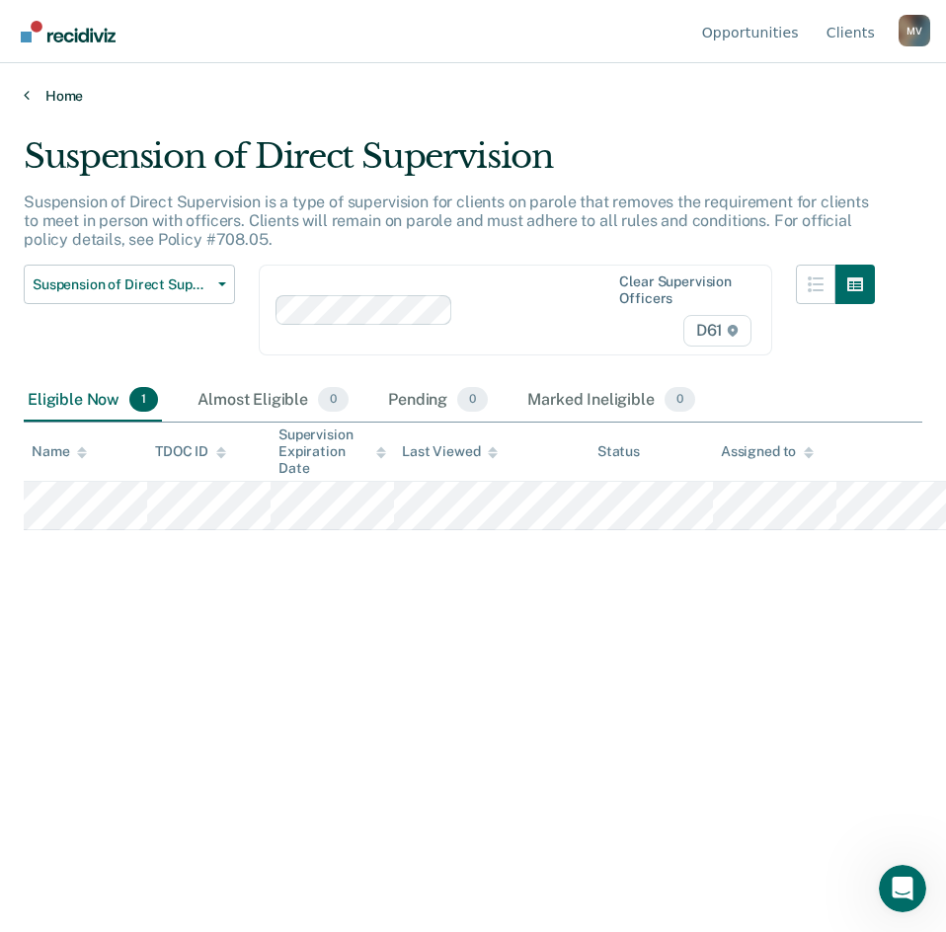
scroll to position [188, 0]
click at [47, 106] on main "Suspension of Direct Supervision Suspension of Direct Supervision is a type of …" at bounding box center [473, 516] width 946 height 822
click at [47, 105] on main "Suspension of Direct Supervision Suspension of Direct Supervision is a type of …" at bounding box center [473, 516] width 946 height 822
click at [55, 83] on div "Home" at bounding box center [473, 83] width 946 height 41
click at [46, 98] on link "Home" at bounding box center [473, 96] width 899 height 18
